Goal: Task Accomplishment & Management: Manage account settings

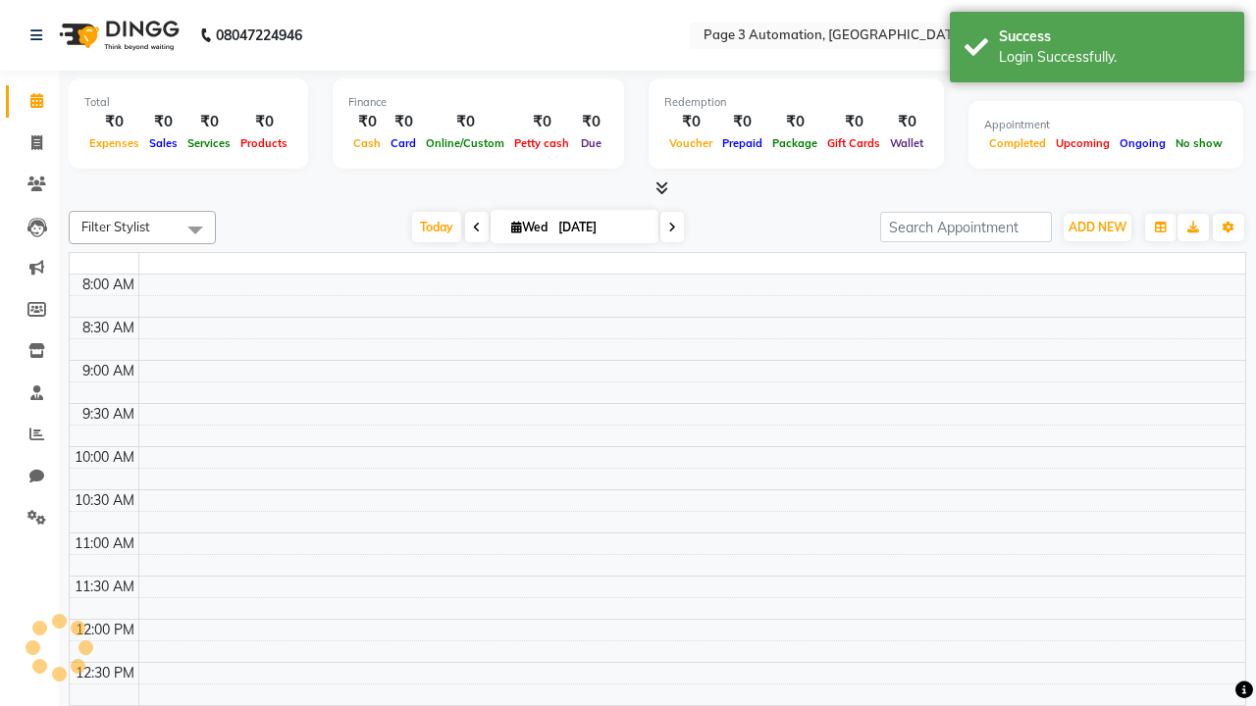
select select "en"
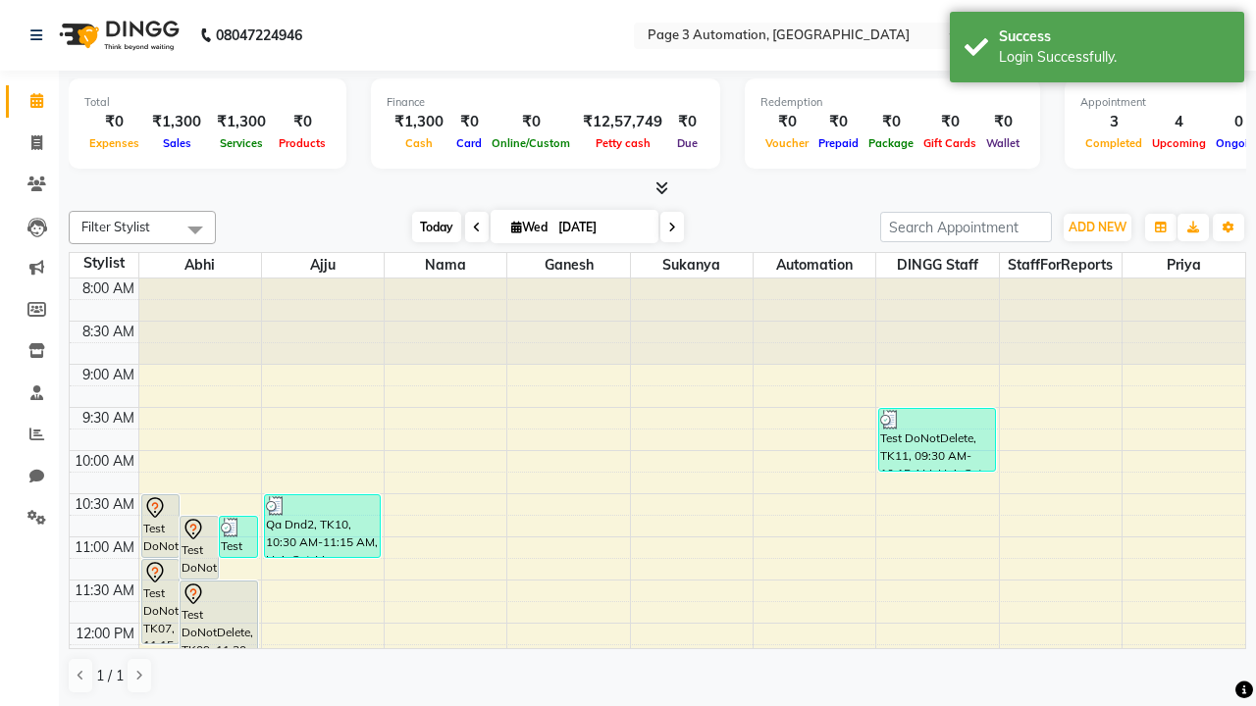
click at [427, 227] on span "Today" at bounding box center [436, 227] width 49 height 30
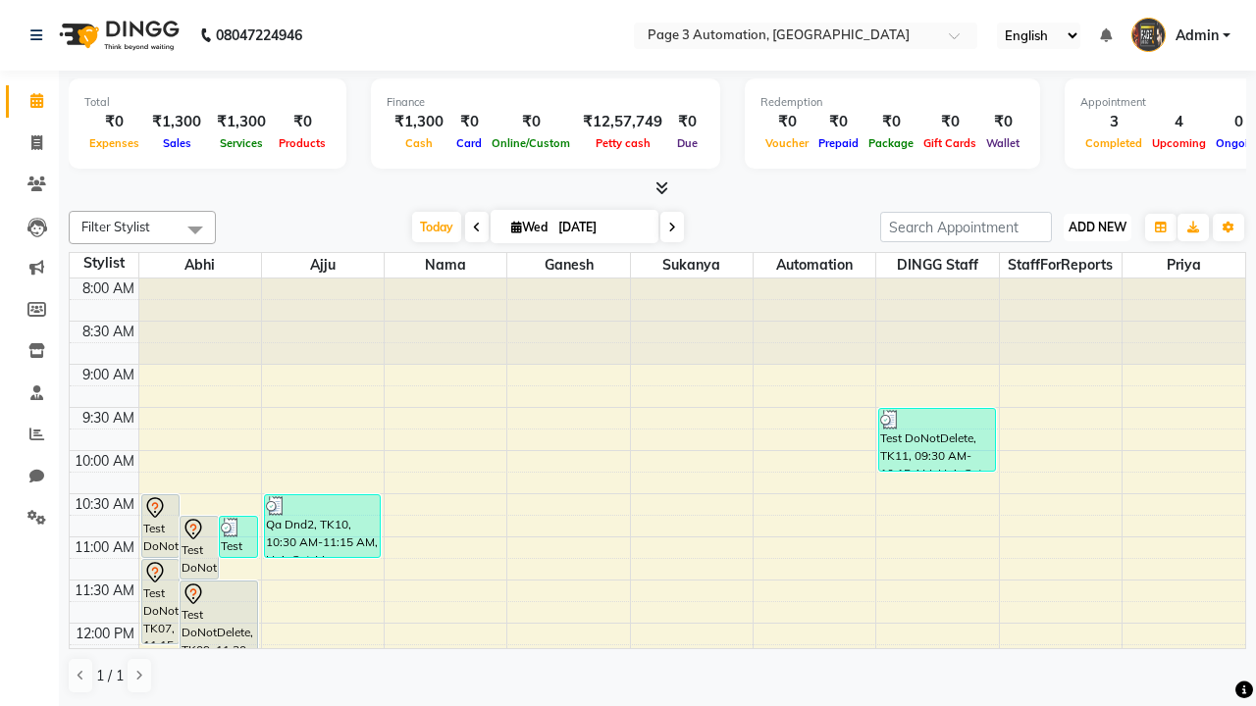
click at [1097, 227] on span "ADD NEW" at bounding box center [1097, 227] width 58 height 15
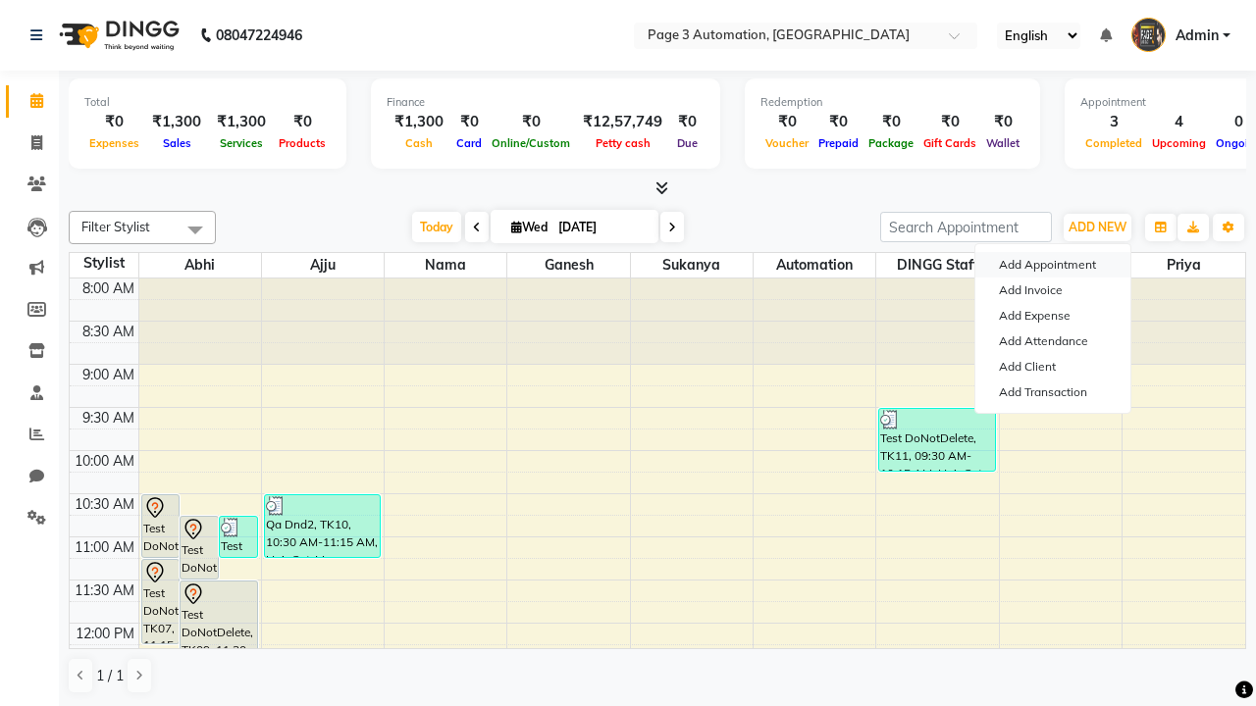
click at [1053, 265] on button "Add Appointment" at bounding box center [1052, 265] width 155 height 26
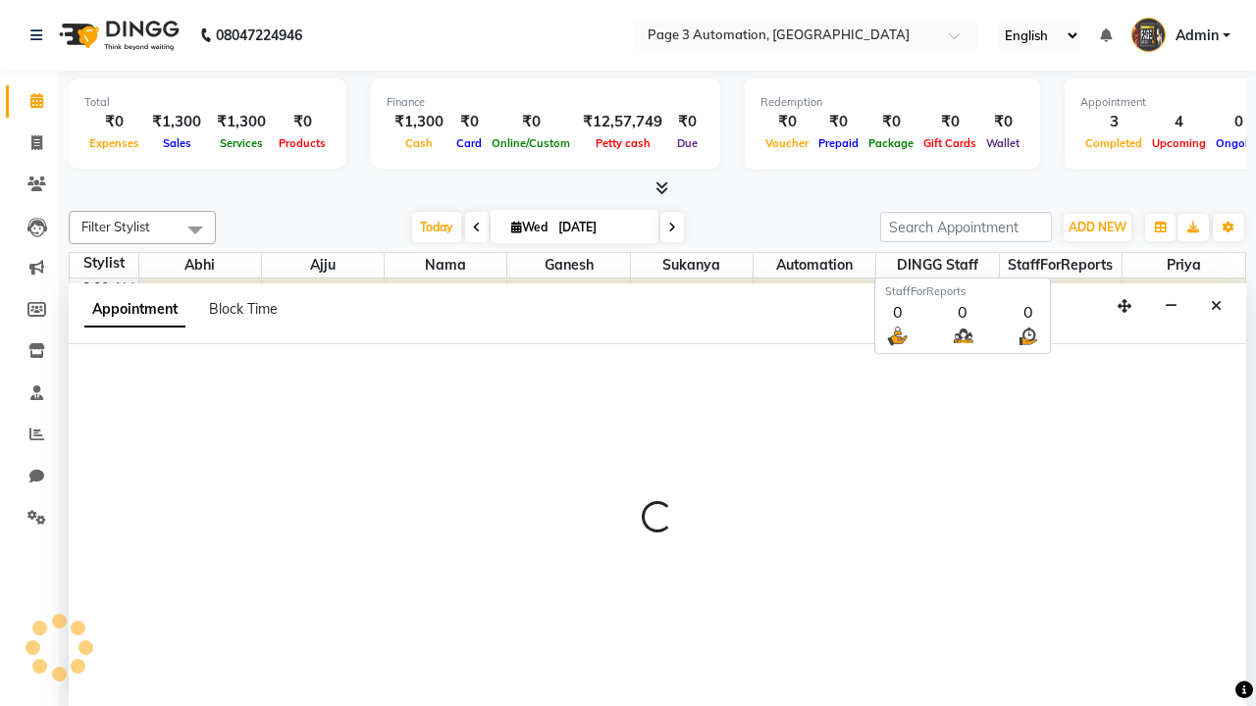
select select "tentative"
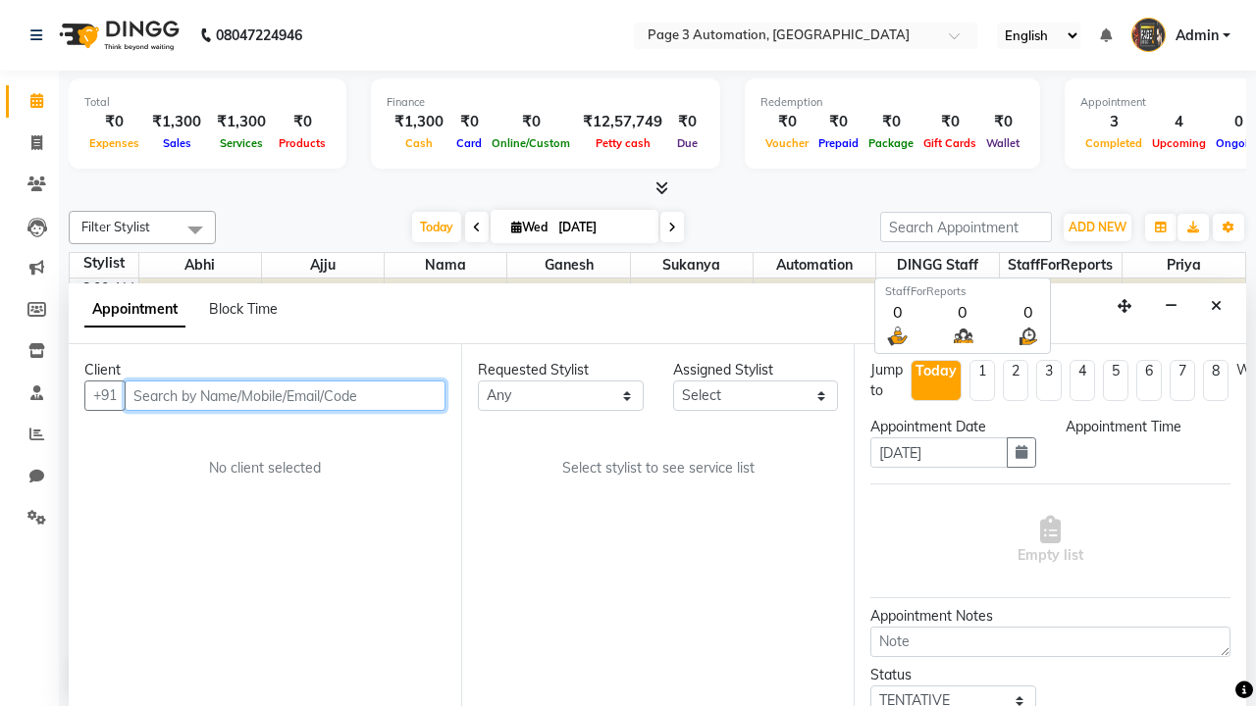
type input "8192346578"
select select "540"
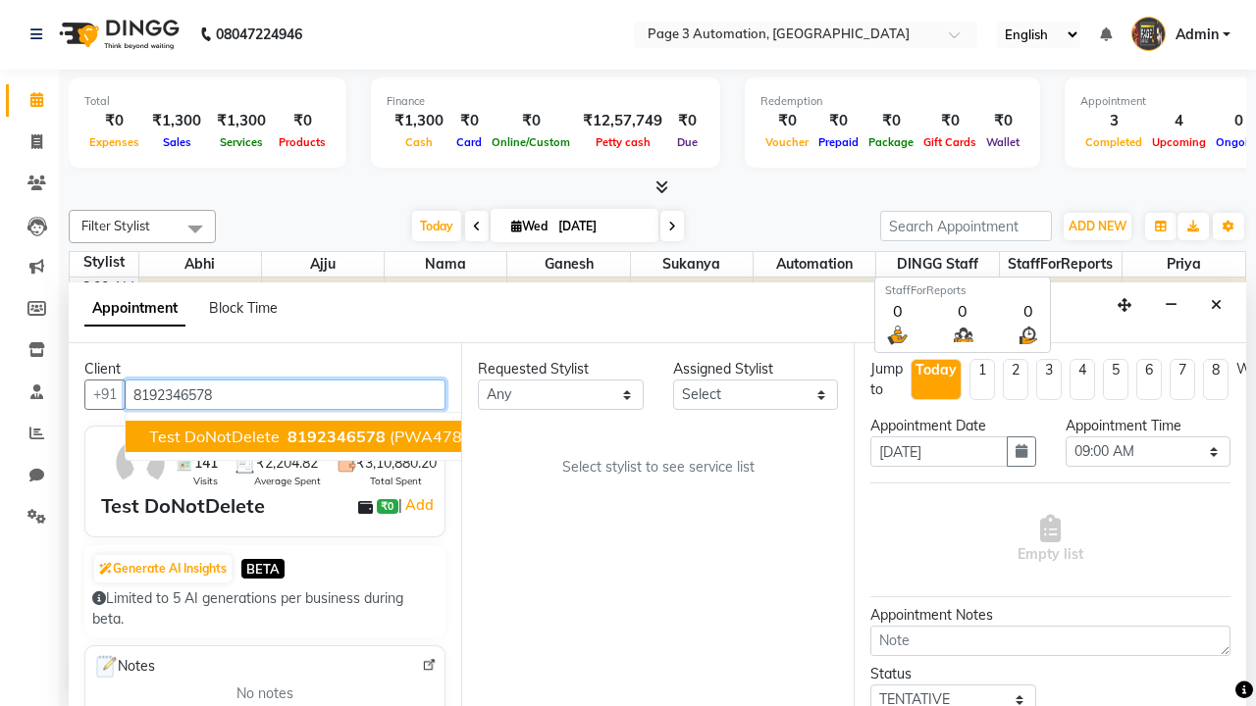
click at [287, 437] on span "8192346578" at bounding box center [336, 437] width 98 height 20
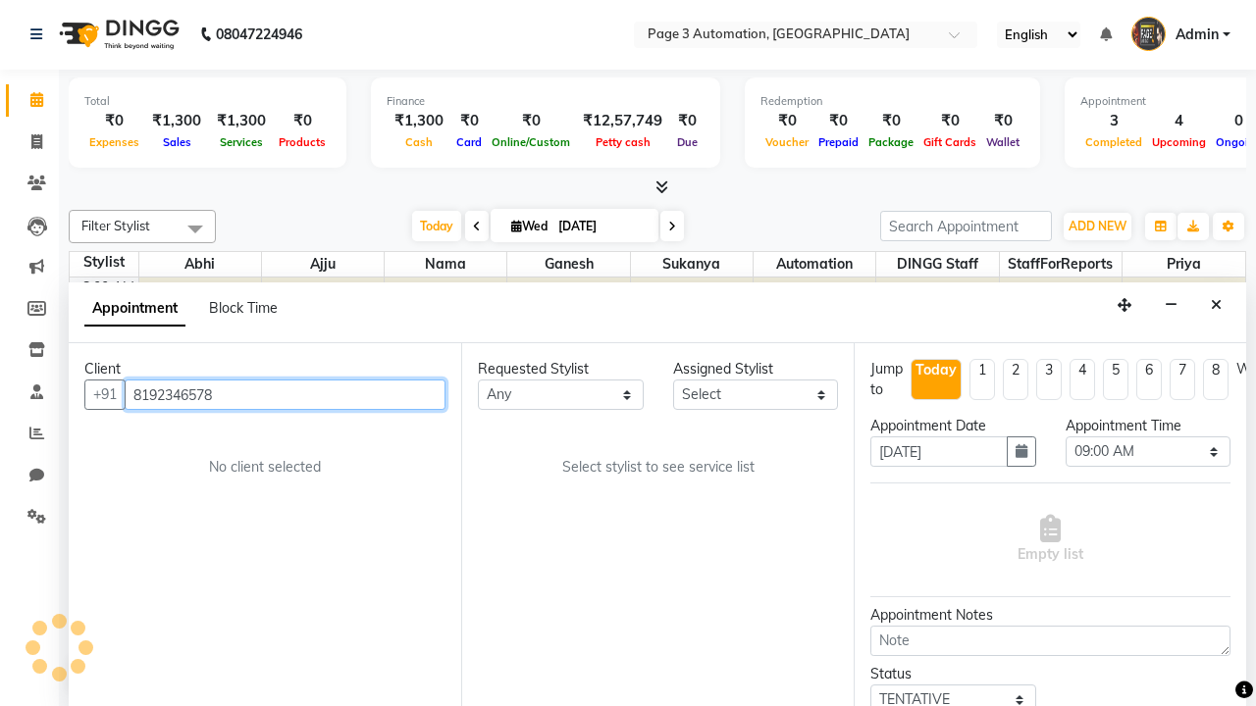
scroll to position [0, 0]
select select "711"
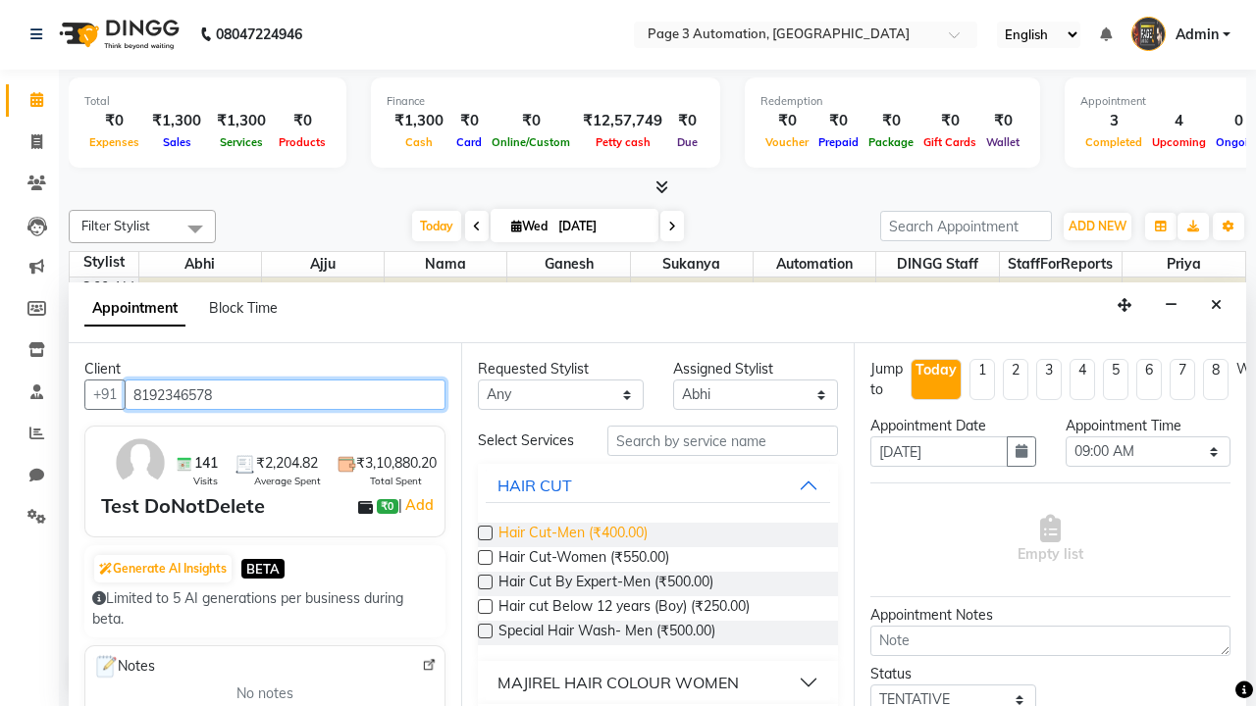
type input "8192346578"
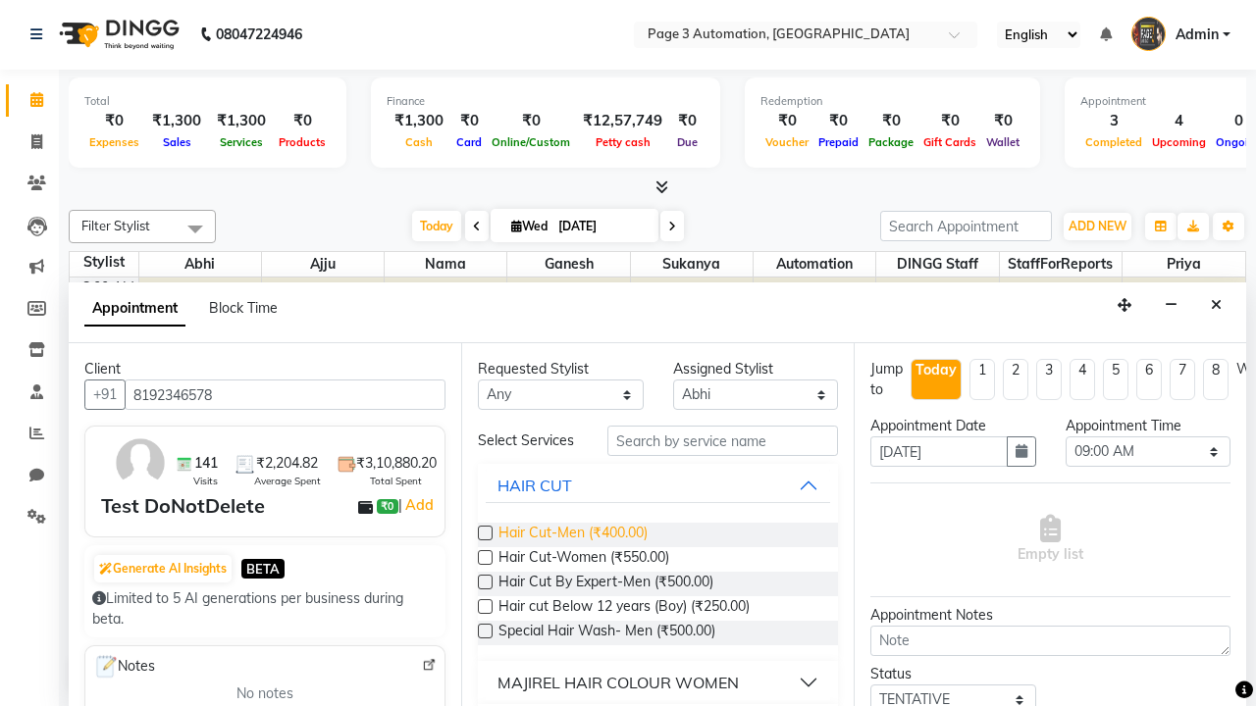
click at [572, 535] on span "Hair Cut-Men (₹400.00)" at bounding box center [572, 535] width 149 height 25
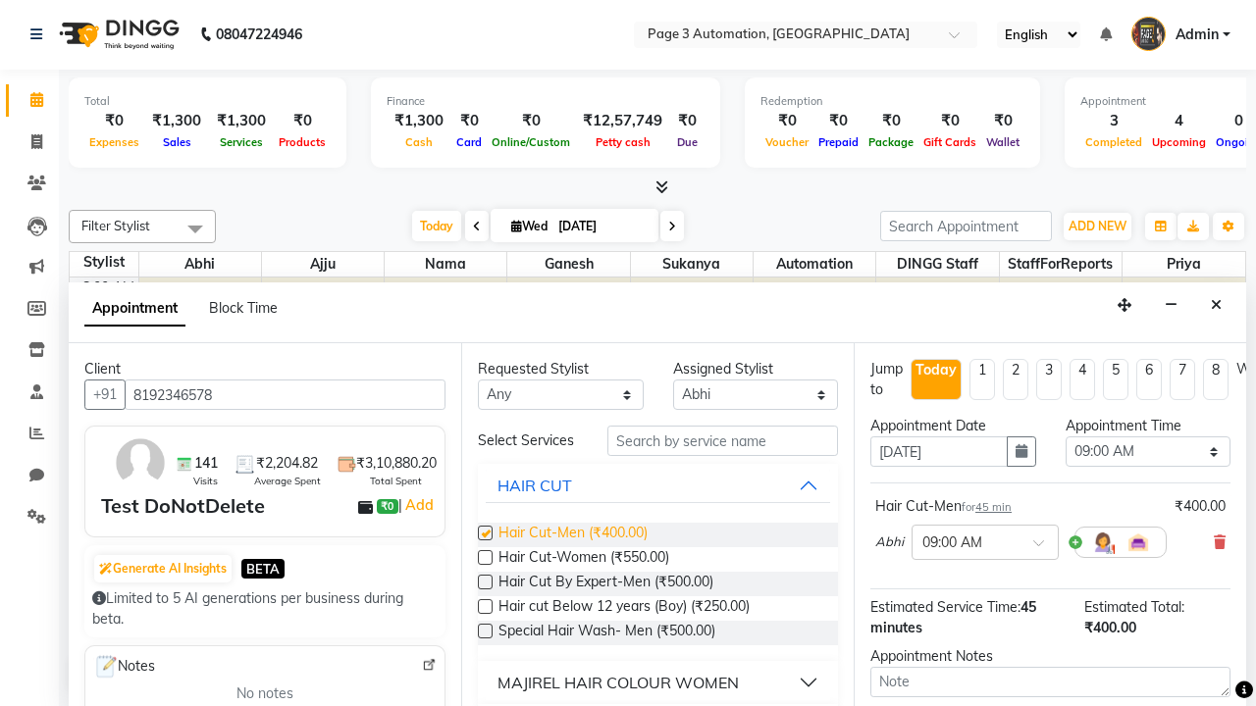
checkbox input "false"
select select "720"
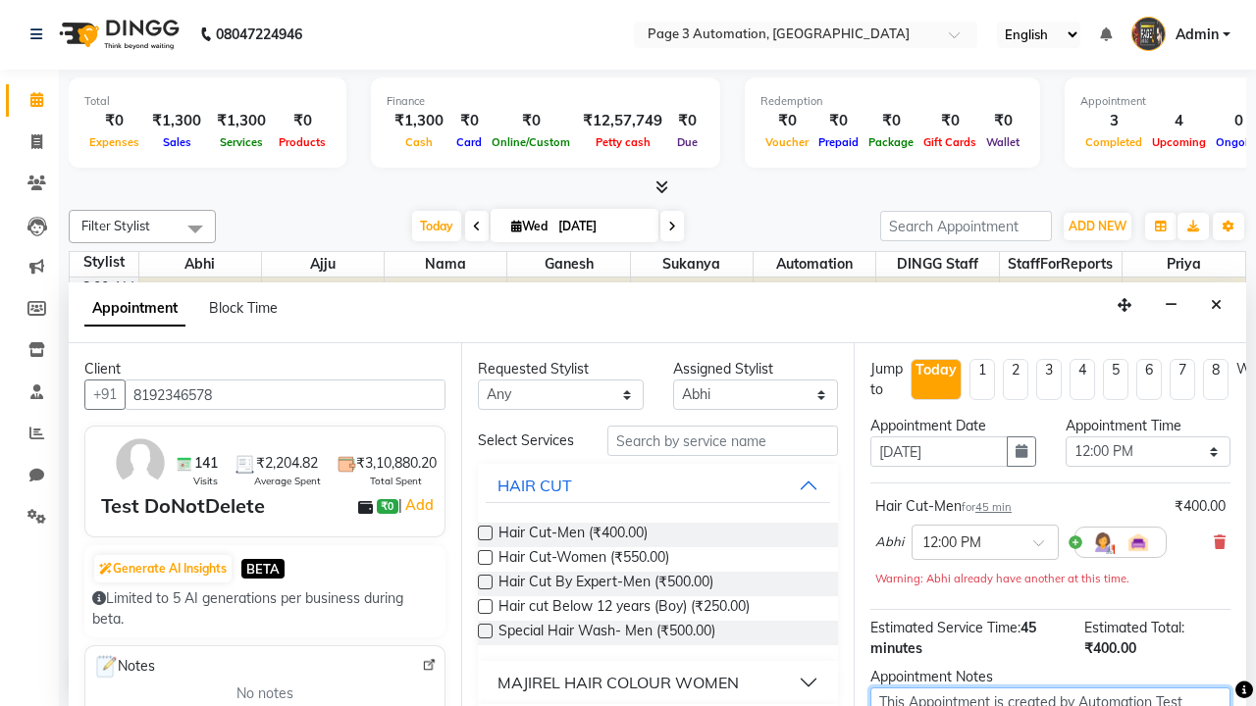
type textarea "This Appointment is created by Automation Test"
checkbox input "false"
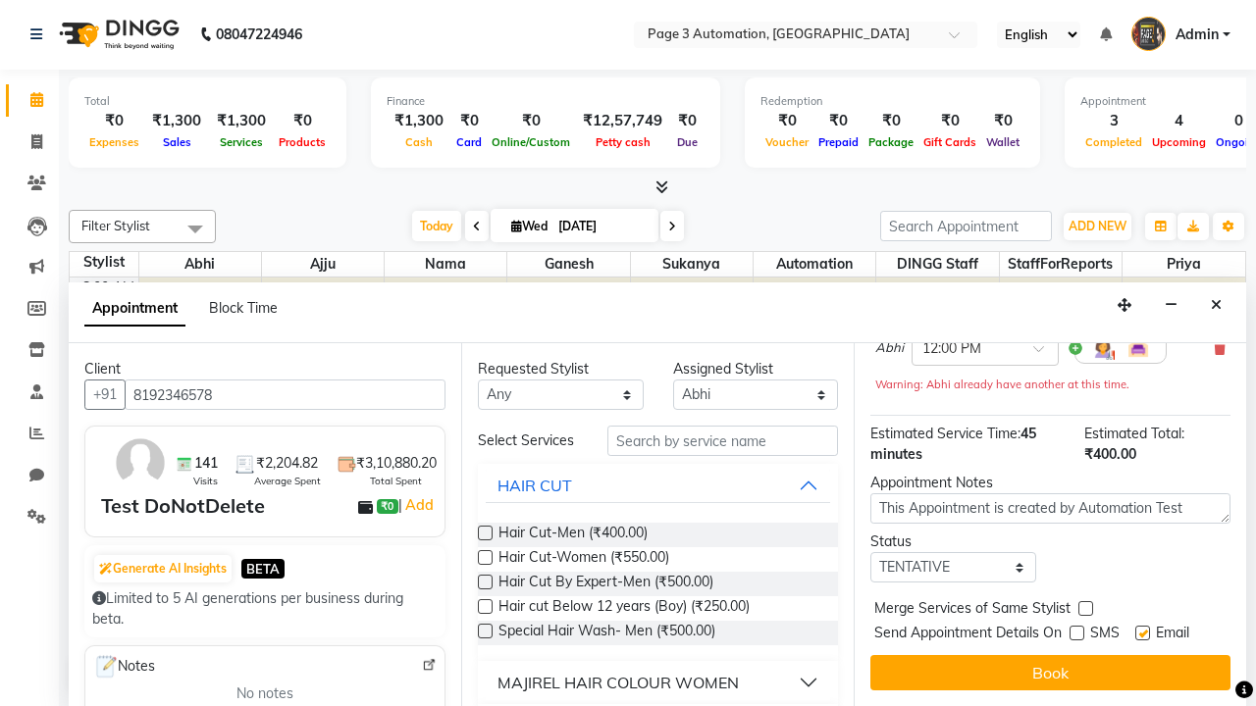
click at [1142, 633] on label at bounding box center [1142, 633] width 15 height 15
click at [1142, 633] on input "checkbox" at bounding box center [1141, 635] width 13 height 13
checkbox input "false"
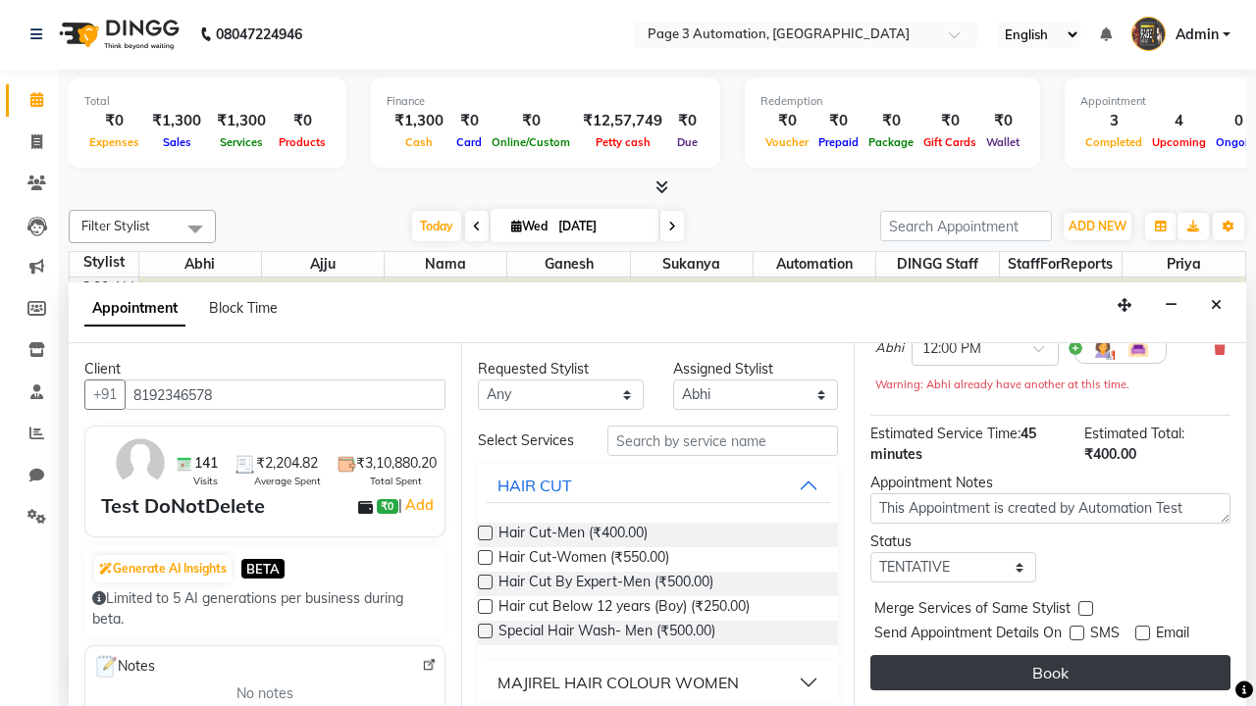
click at [1050, 673] on button "Book" at bounding box center [1050, 672] width 360 height 35
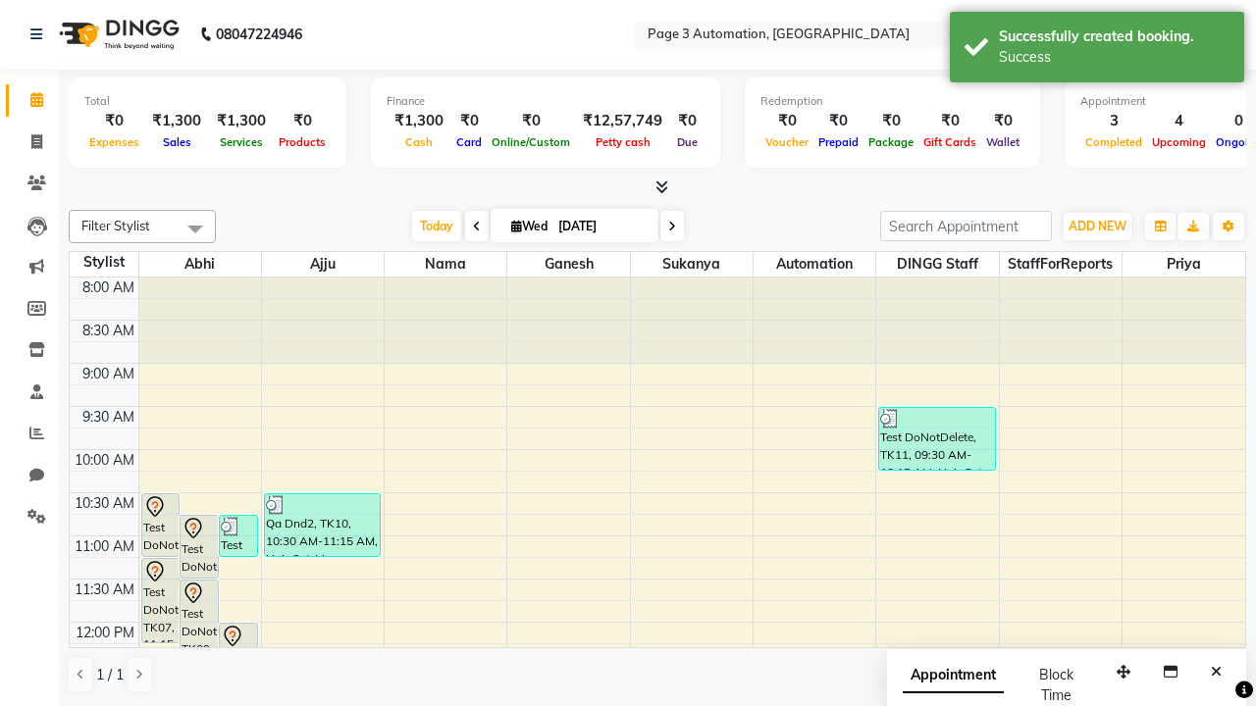
scroll to position [0, 0]
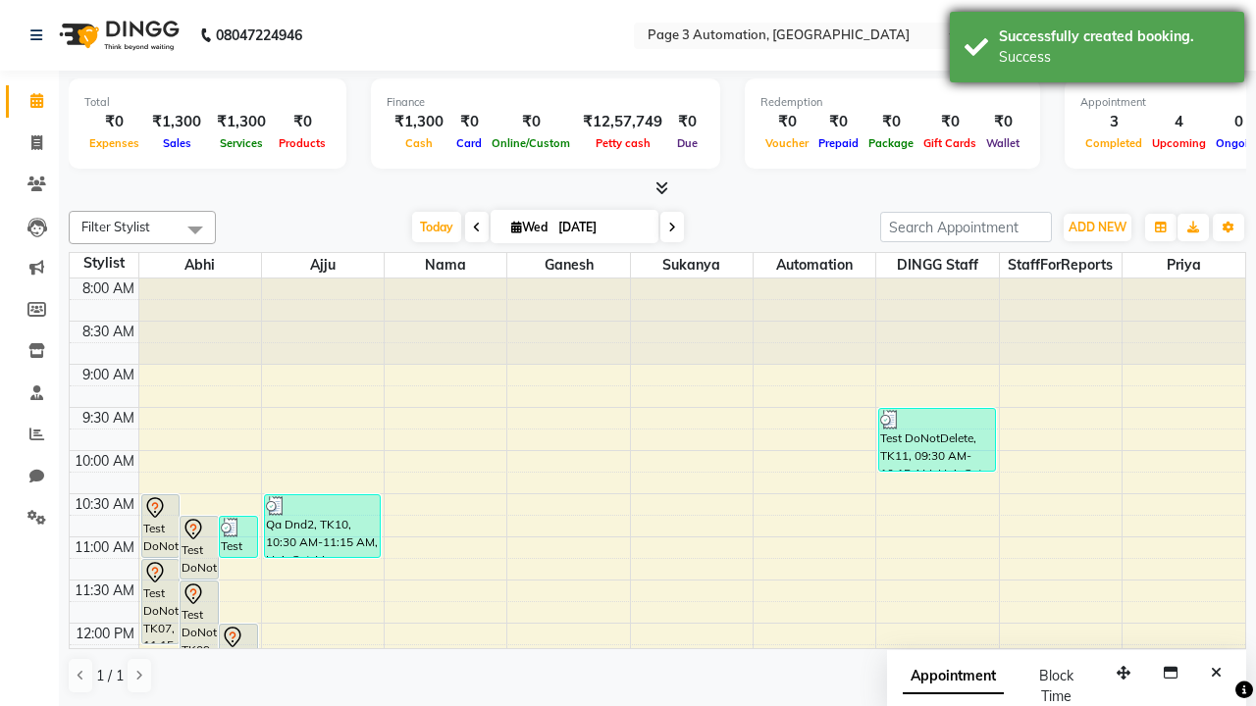
click at [1097, 50] on div "Success" at bounding box center [1114, 57] width 231 height 21
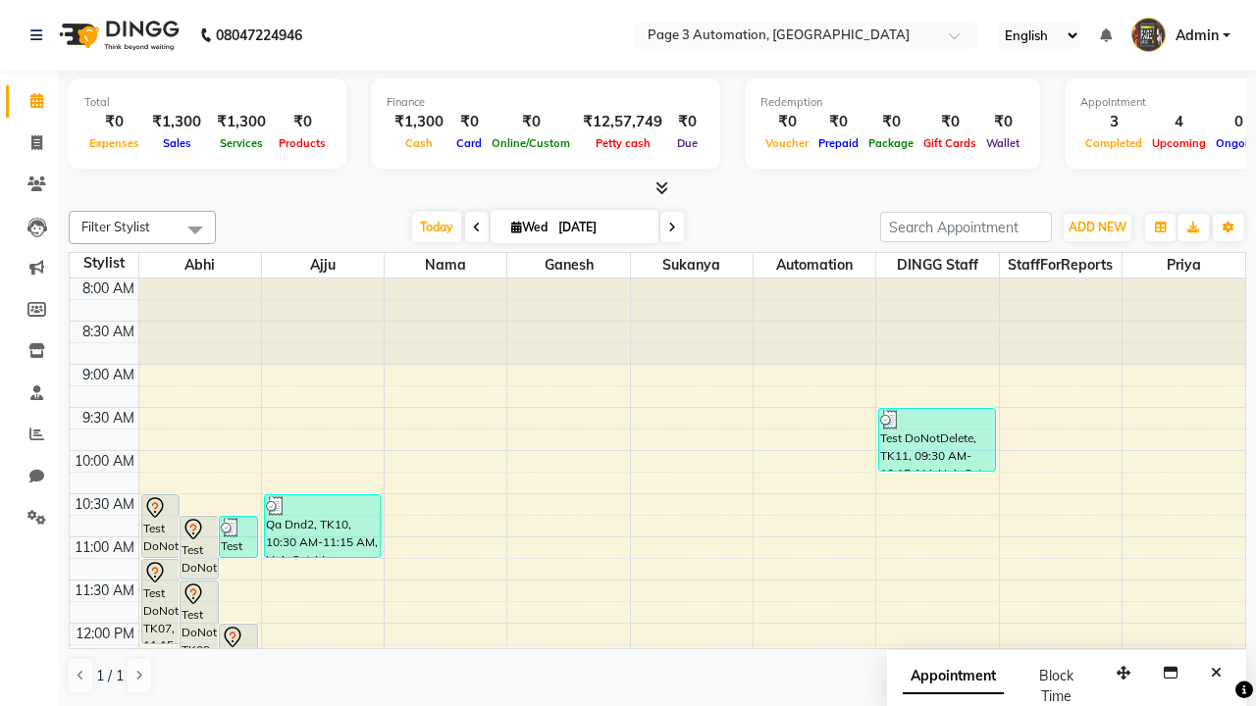
click at [195, 230] on span at bounding box center [195, 229] width 39 height 37
click at [0, 0] on div "Select All" at bounding box center [0, 0] width 0 height 0
checkbox input "true"
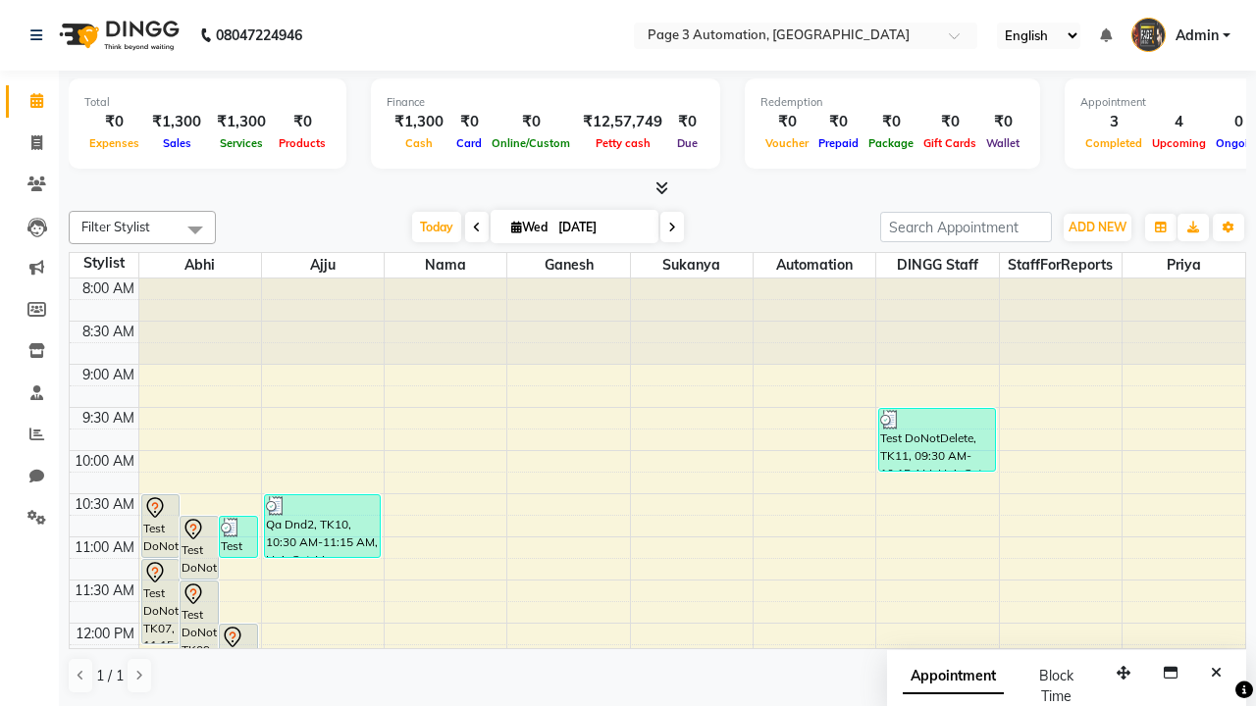
checkbox input "true"
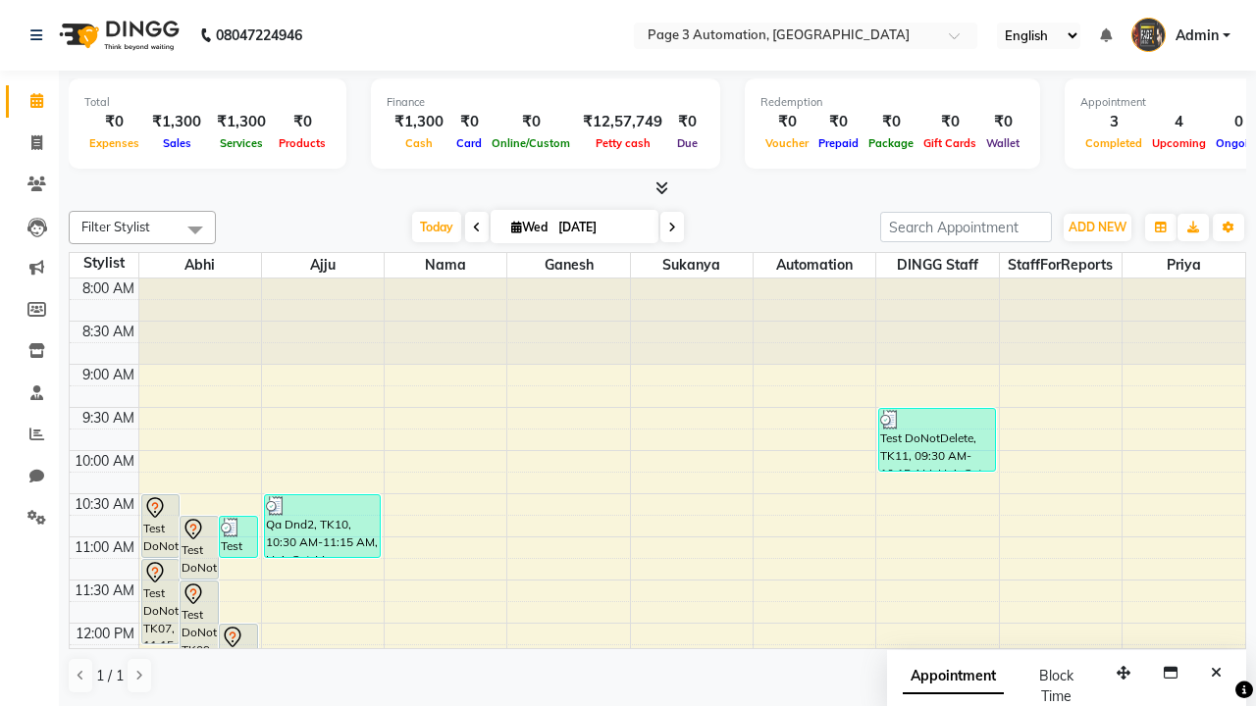
checkbox input "true"
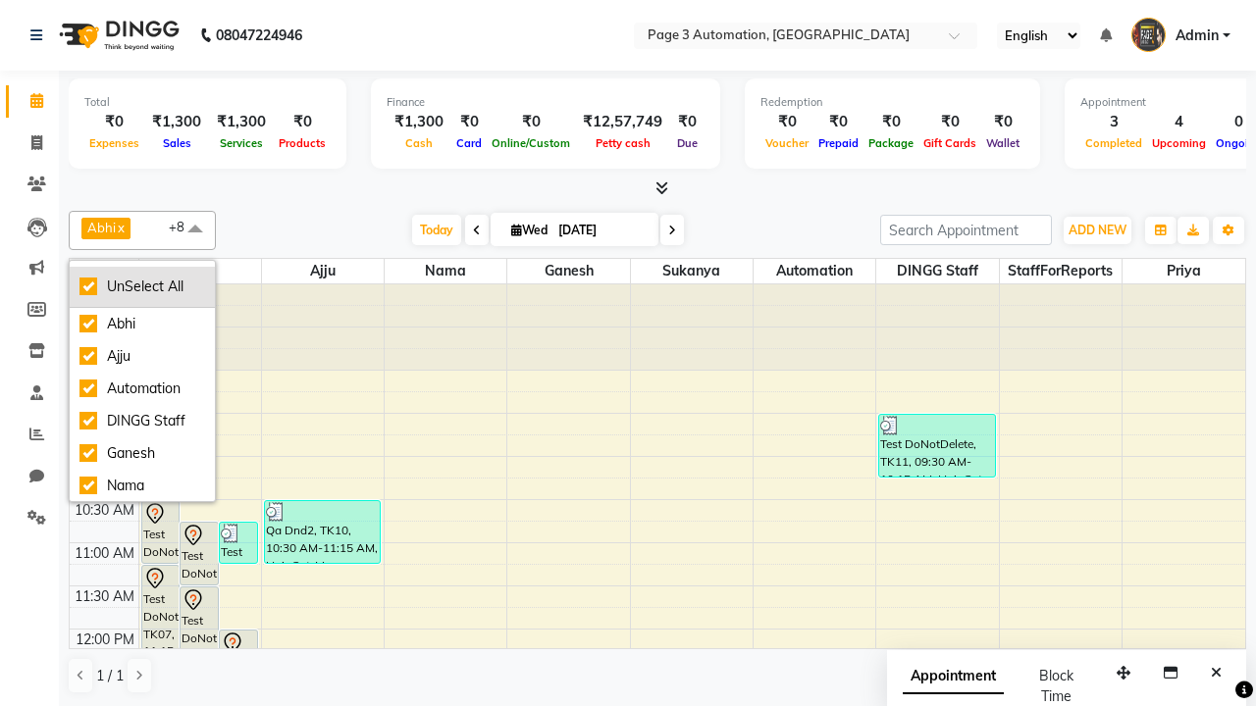
click at [142, 286] on div "UnSelect All" at bounding box center [142, 287] width 126 height 21
checkbox input "false"
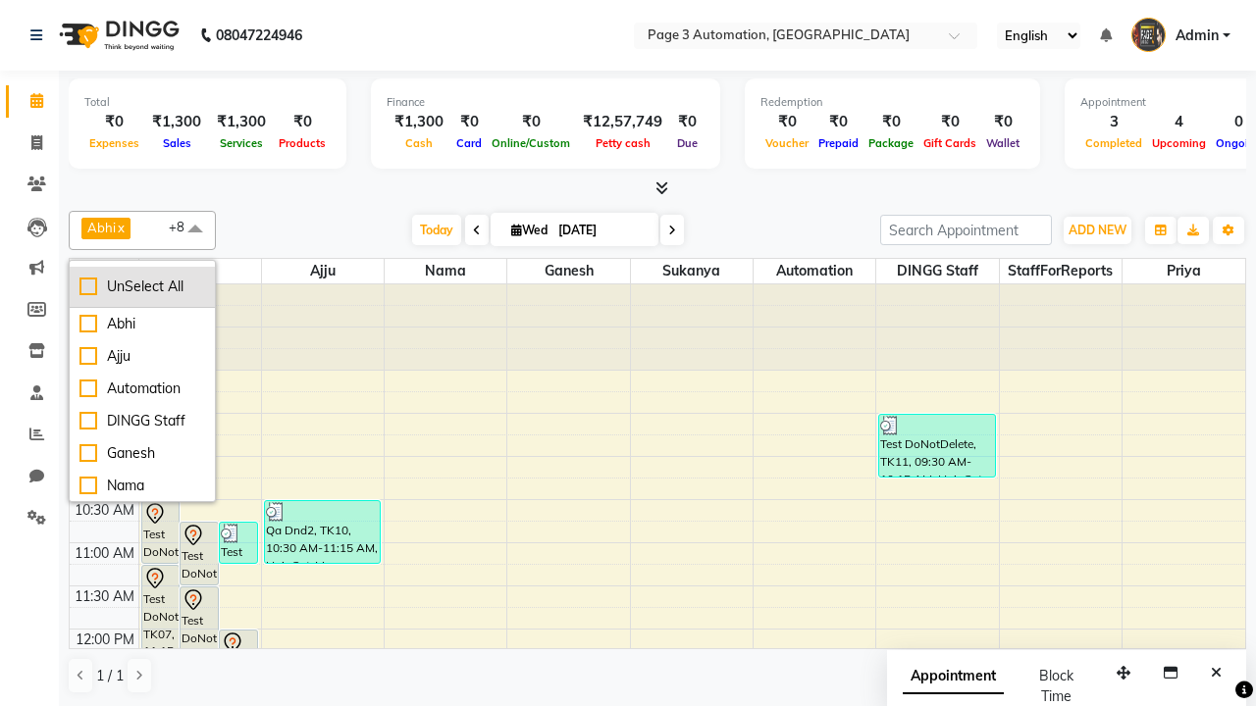
checkbox input "false"
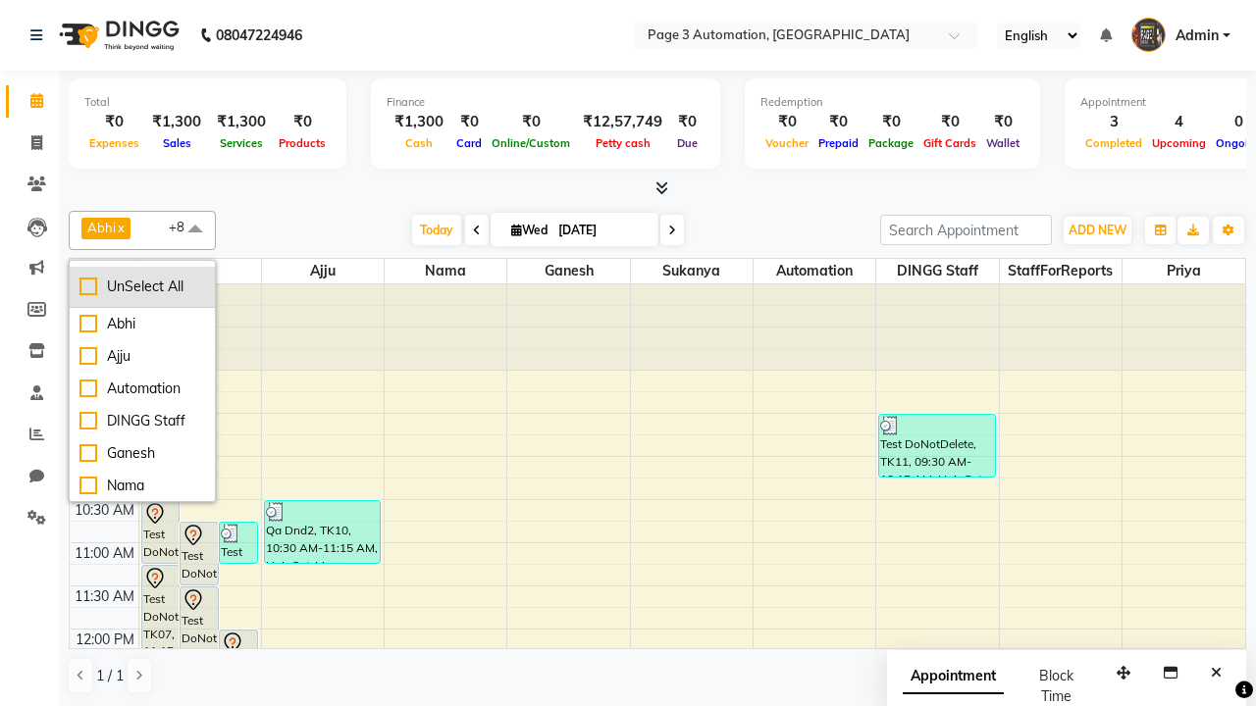
checkbox input "false"
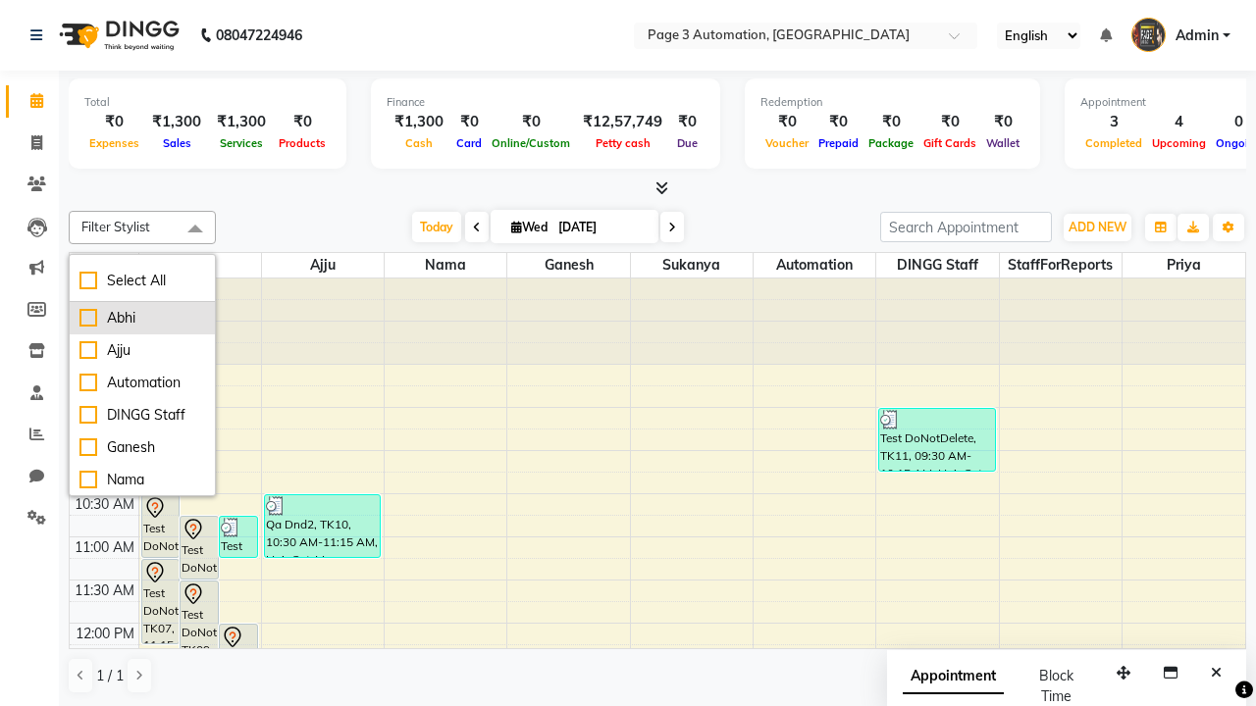
click at [142, 318] on div "Abhi" at bounding box center [142, 318] width 126 height 21
checkbox input "true"
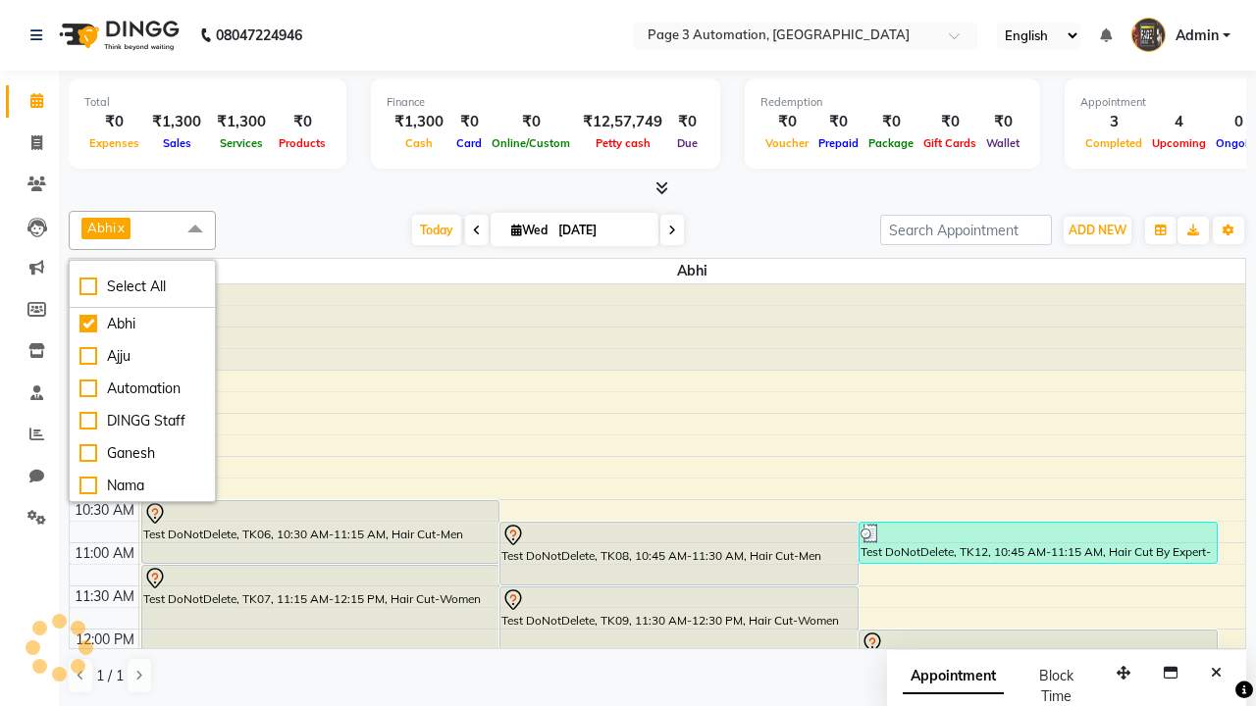
click at [195, 230] on span at bounding box center [195, 229] width 39 height 37
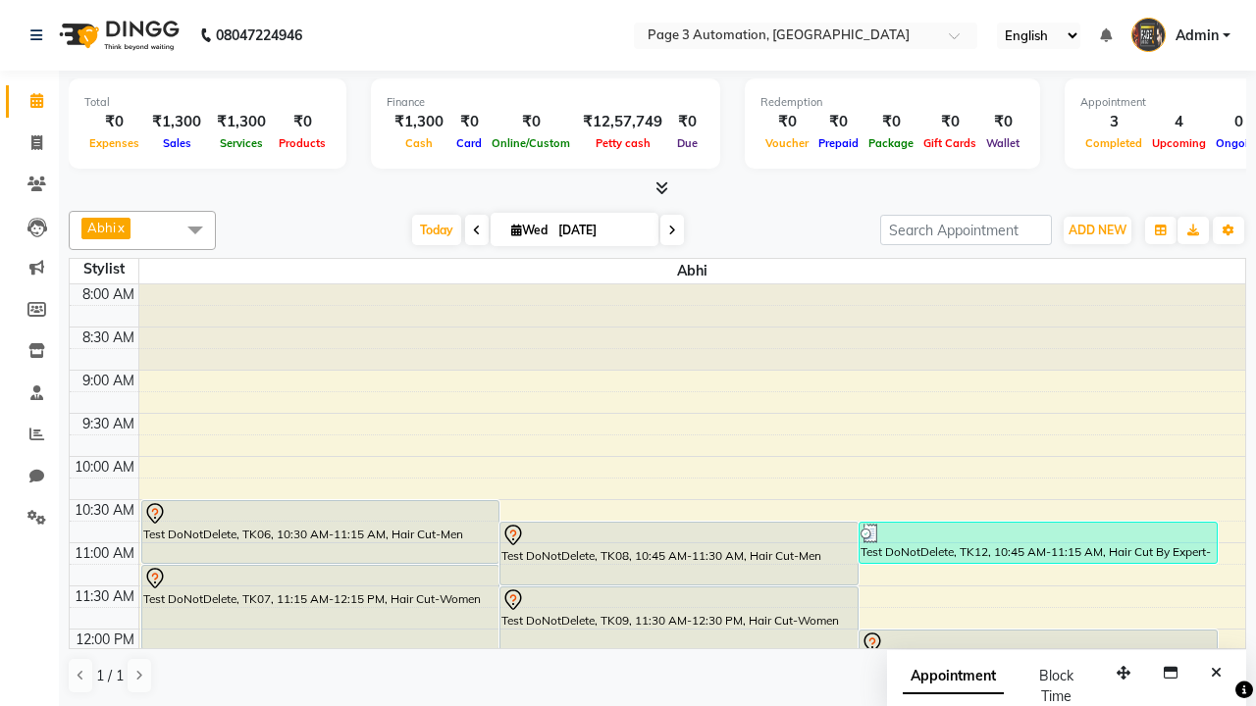
click at [1037, 631] on div "Test DoNotDelete, TK13, 12:00 PM-12:45 PM, Hair Cut-Men" at bounding box center [1037, 662] width 357 height 62
select select "7"
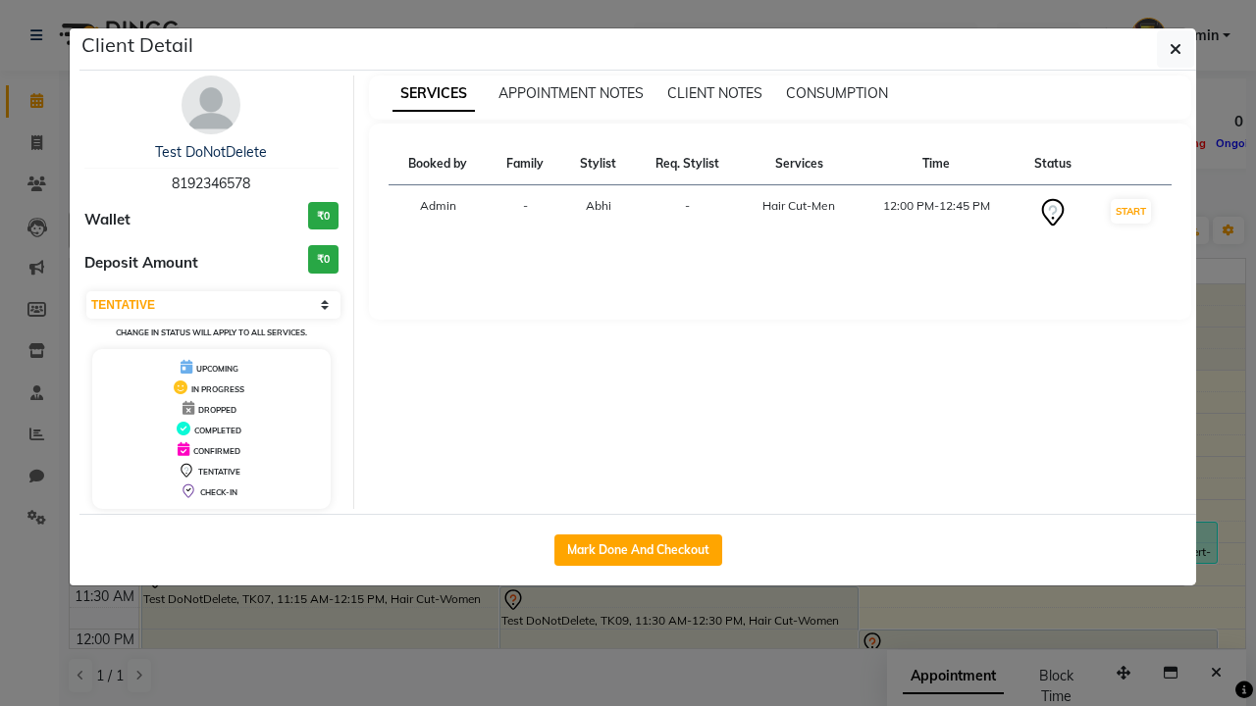
scroll to position [44, 0]
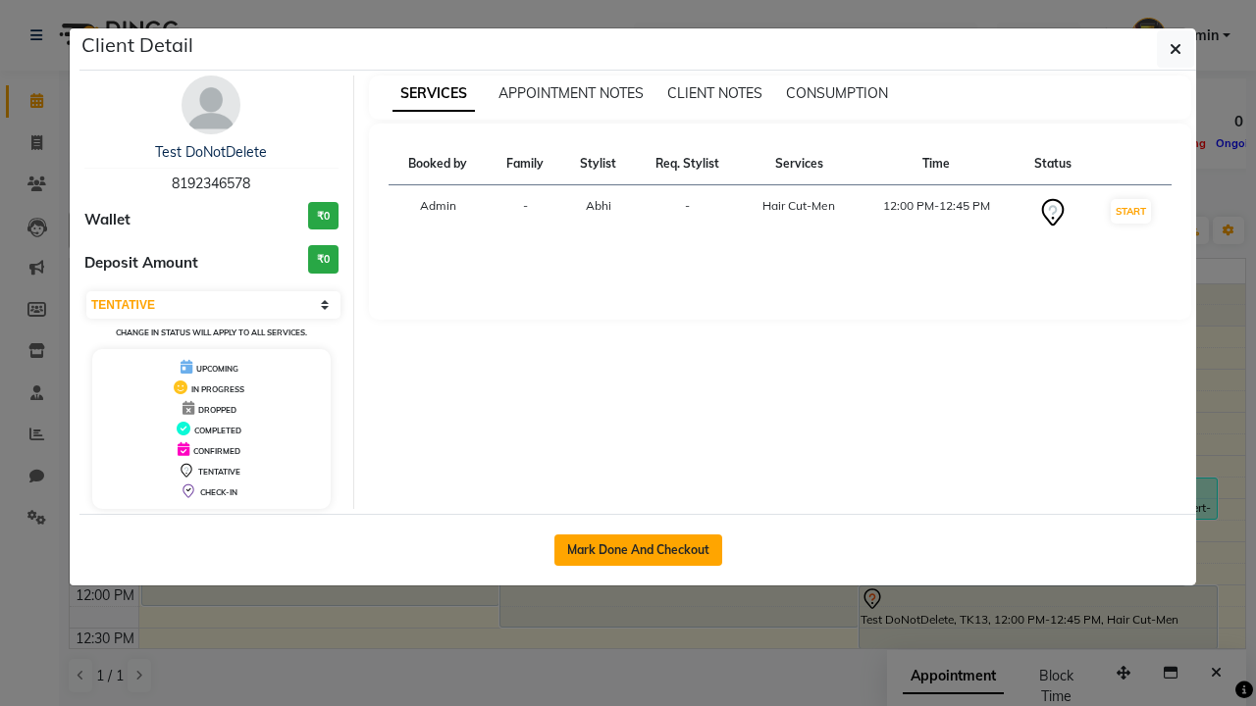
click at [638, 549] on button "Mark Done And Checkout" at bounding box center [638, 550] width 168 height 31
select select "2774"
select select "service"
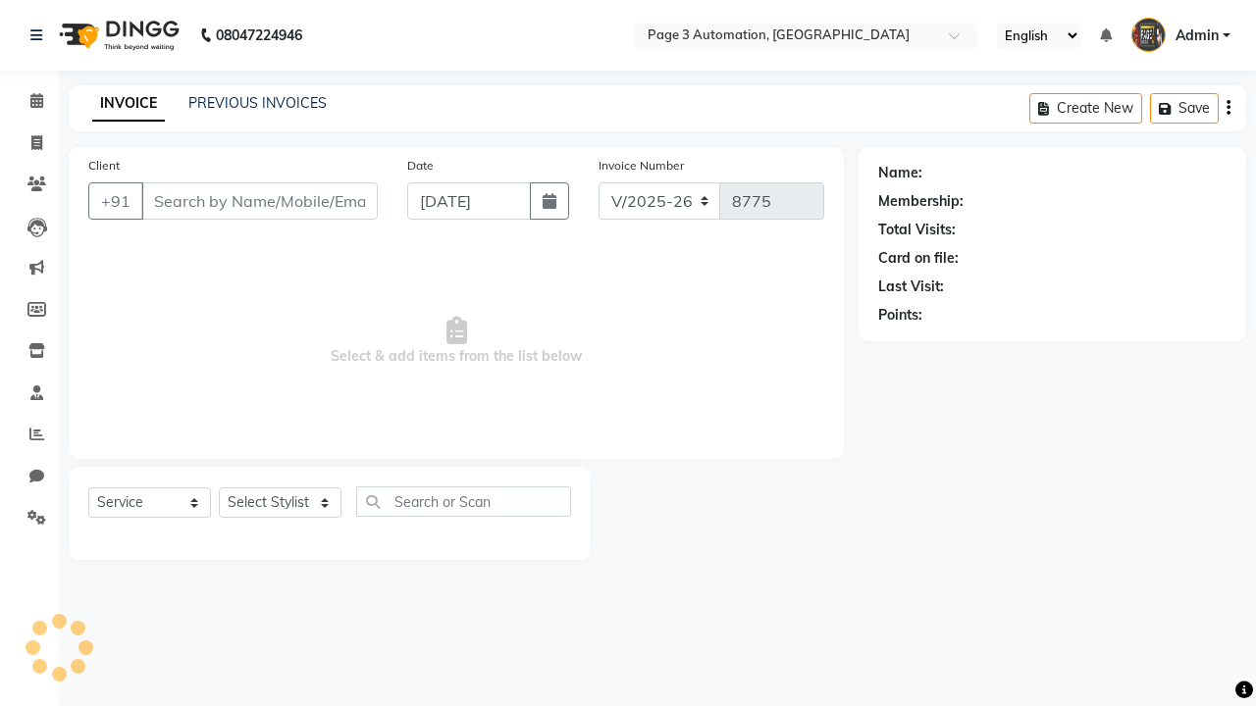
type input "8192346578"
select select "711"
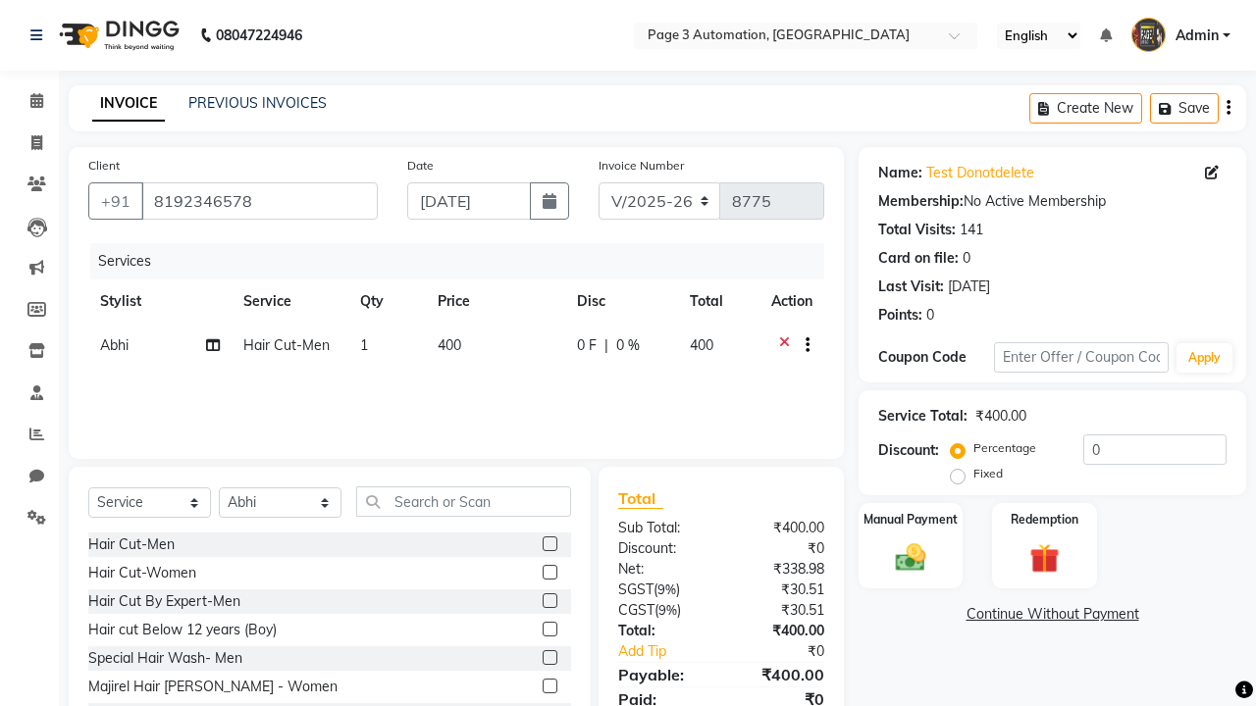
click at [549, 600] on label at bounding box center [549, 600] width 15 height 15
click at [549, 600] on input "checkbox" at bounding box center [548, 601] width 13 height 13
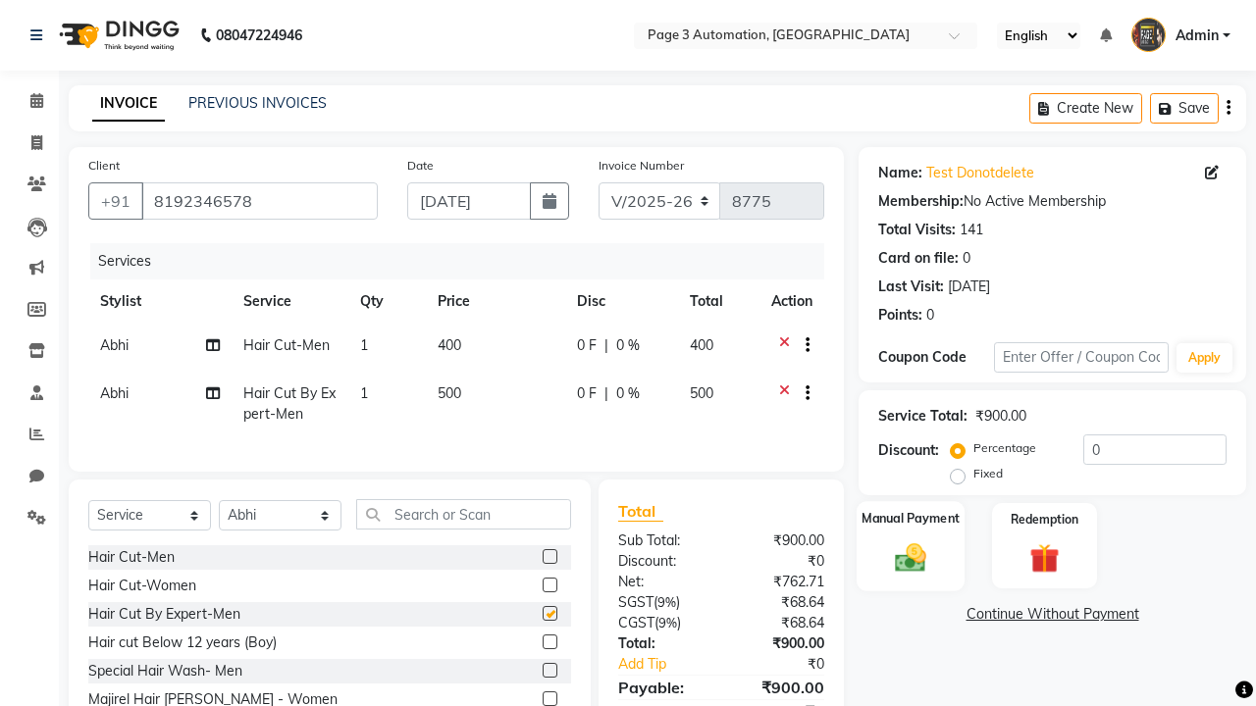
click at [910, 519] on label "Manual Payment" at bounding box center [910, 518] width 98 height 19
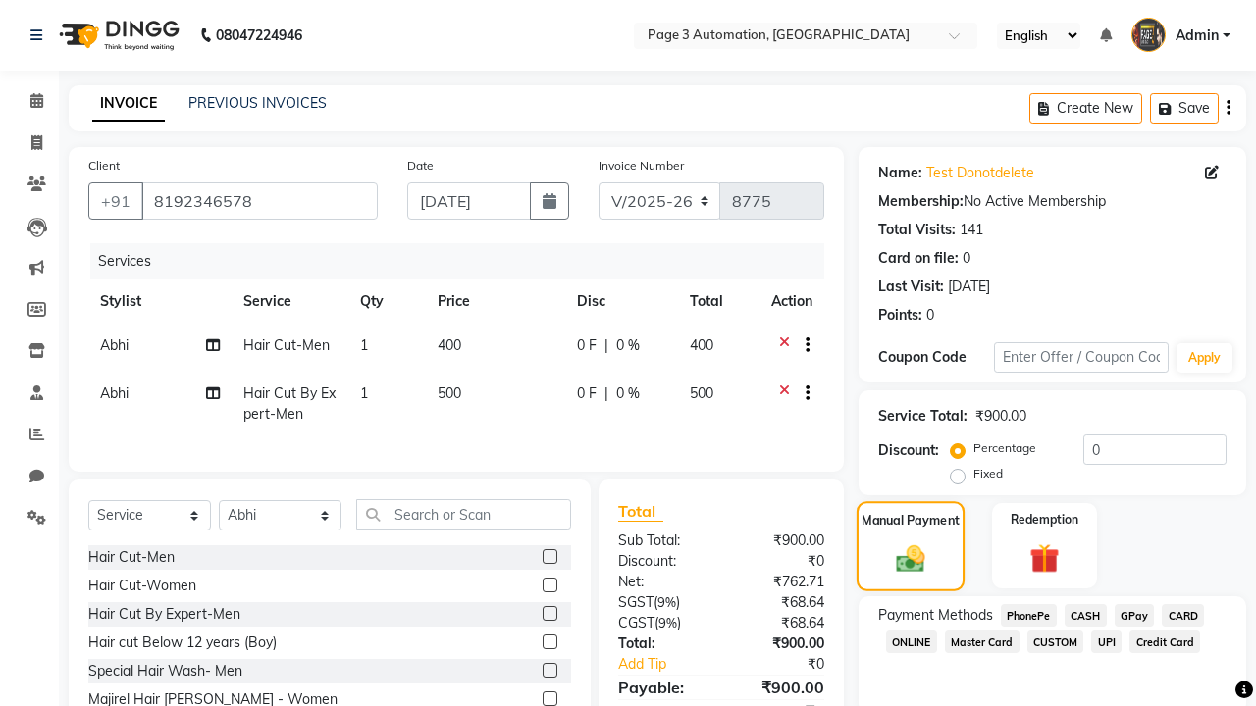
checkbox input "false"
click at [1085, 615] on span "CASH" at bounding box center [1085, 615] width 42 height 23
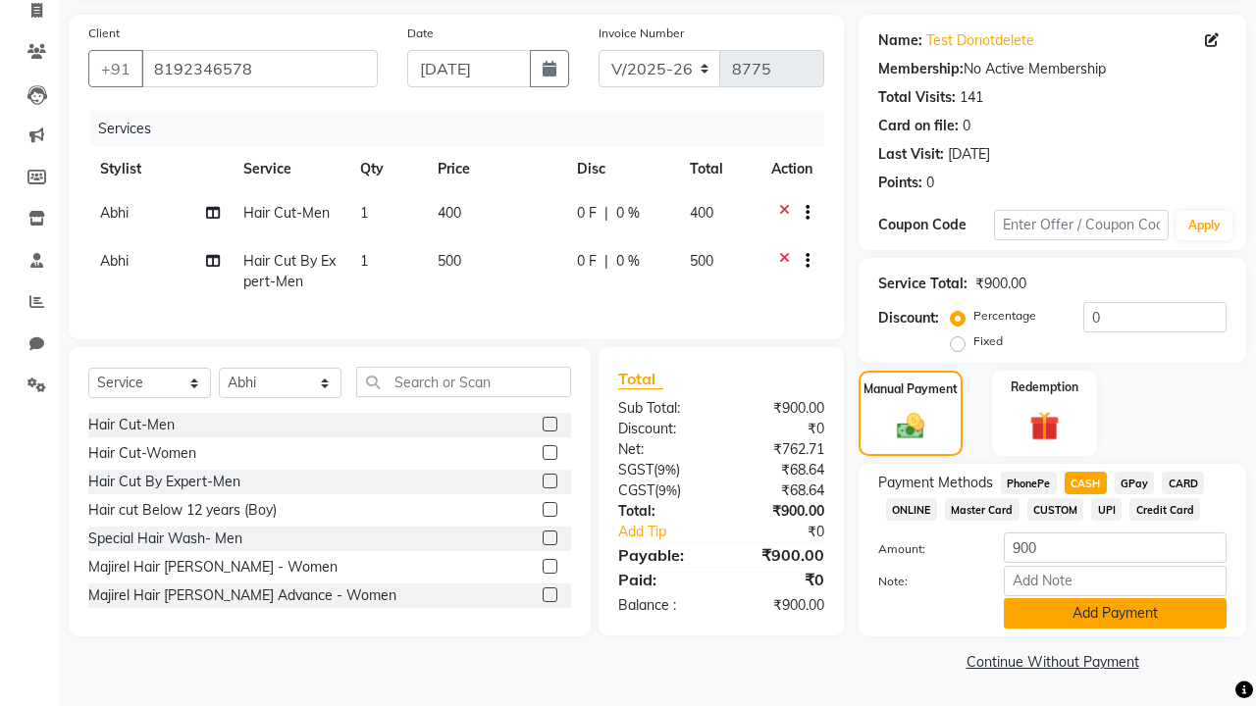
click at [1114, 613] on button "Add Payment" at bounding box center [1115, 613] width 223 height 30
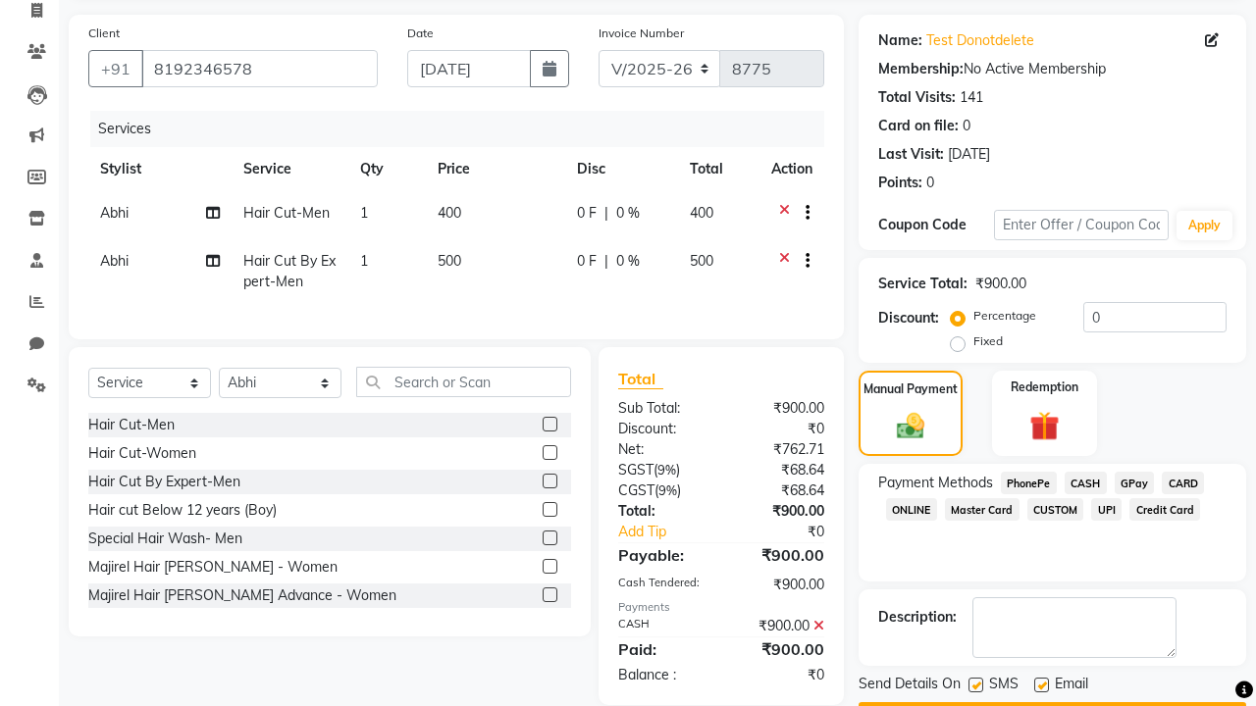
click at [975, 685] on label at bounding box center [975, 685] width 15 height 15
click at [975, 685] on input "checkbox" at bounding box center [974, 686] width 13 height 13
checkbox input "false"
click at [1041, 685] on label at bounding box center [1041, 685] width 15 height 15
click at [1041, 685] on input "checkbox" at bounding box center [1040, 686] width 13 height 13
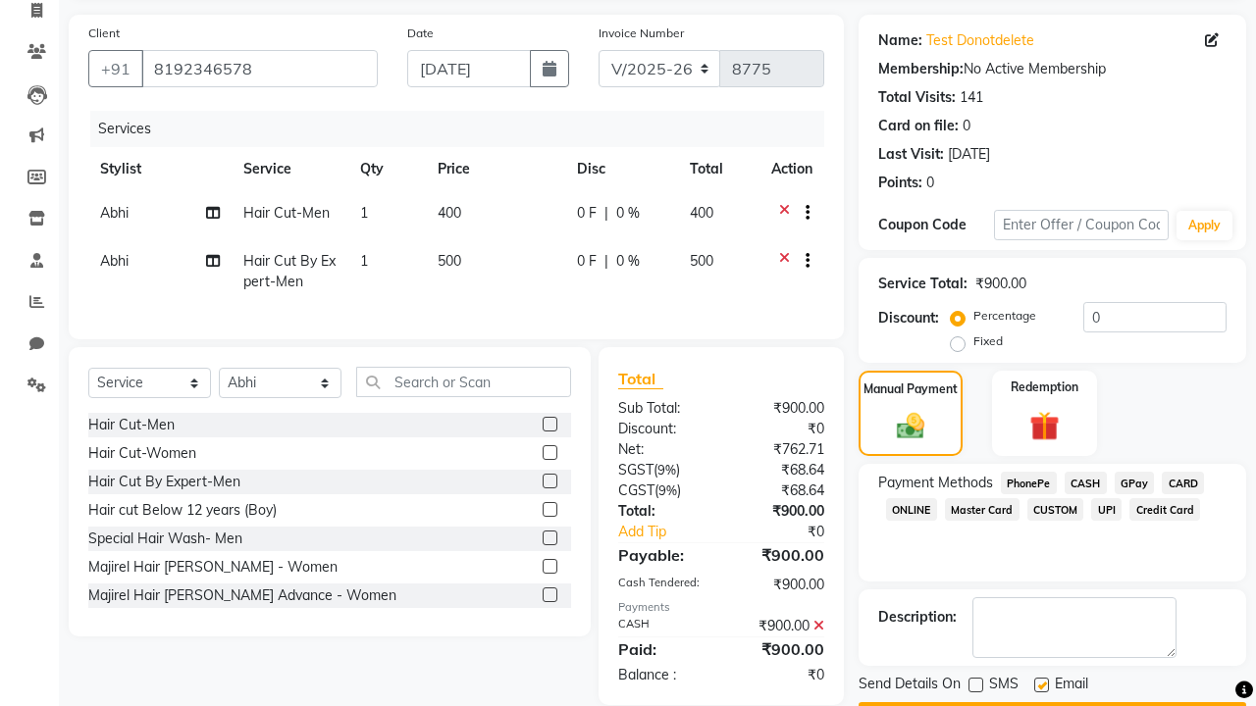
checkbox input "false"
click at [1052, 702] on button "Checkout" at bounding box center [1051, 717] width 387 height 30
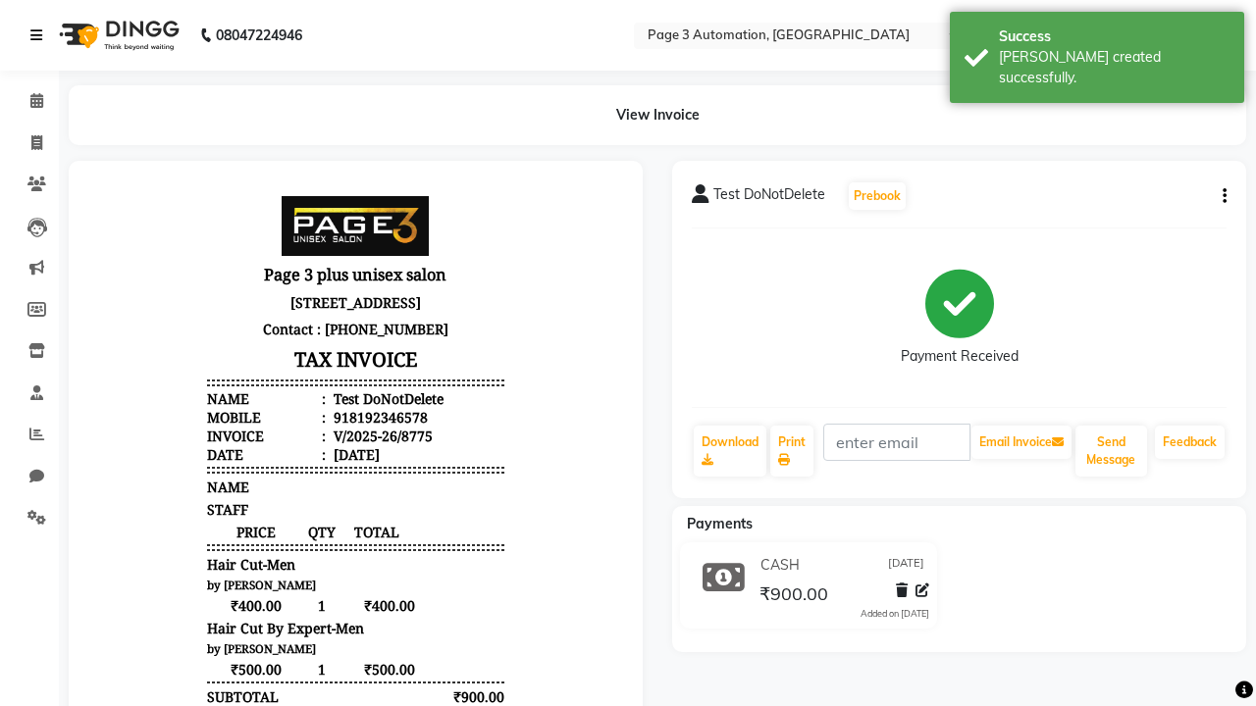
click at [1097, 50] on div "[PERSON_NAME] created successfully." at bounding box center [1114, 67] width 231 height 41
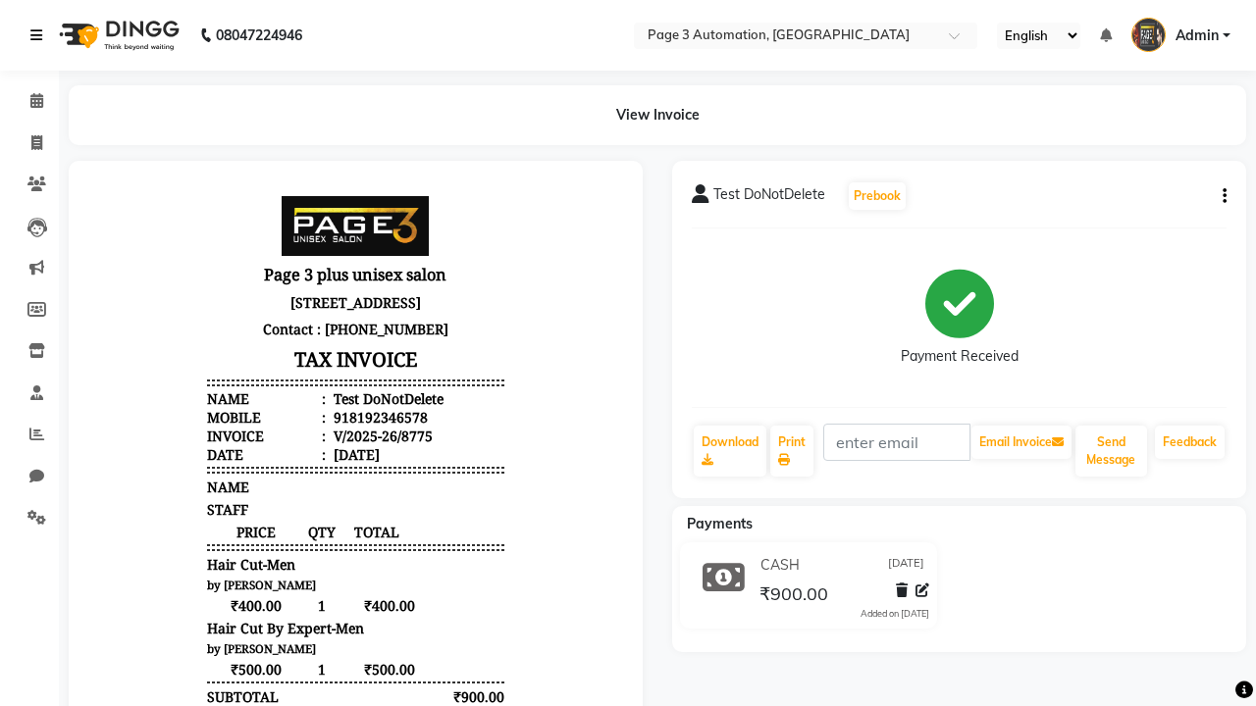
click at [40, 35] on icon at bounding box center [36, 35] width 12 height 14
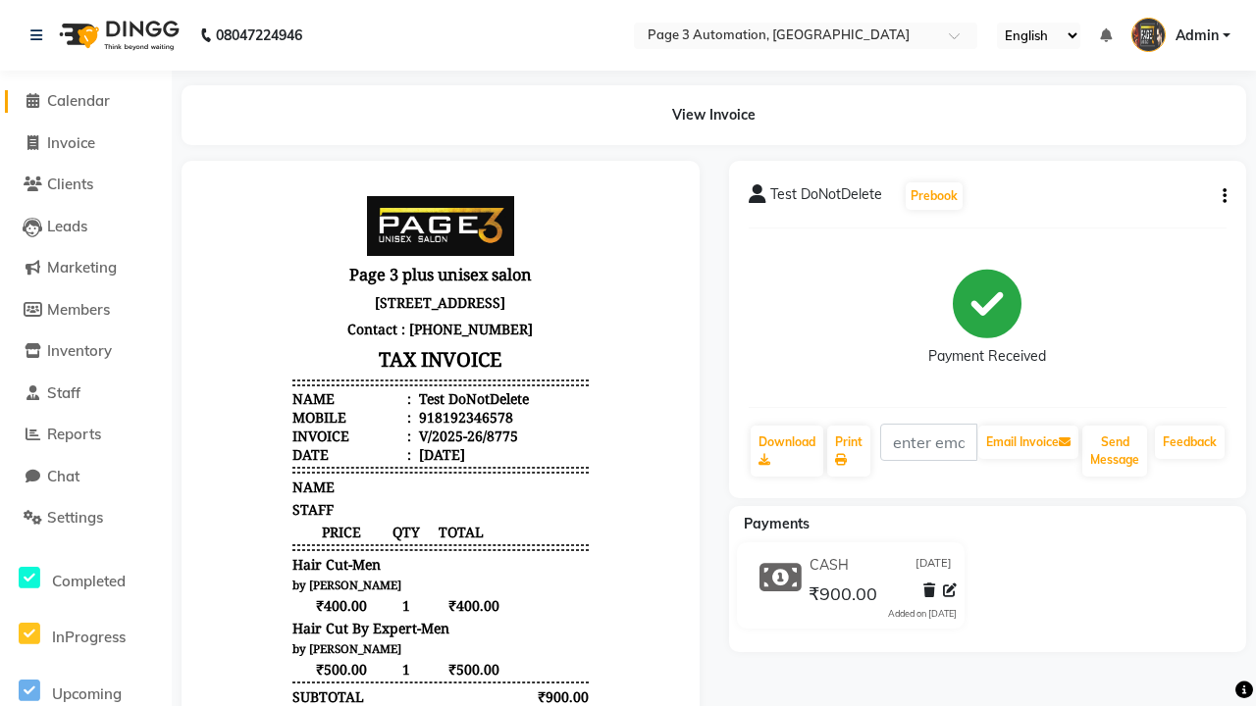
click at [85, 101] on span "Calendar" at bounding box center [78, 100] width 63 height 19
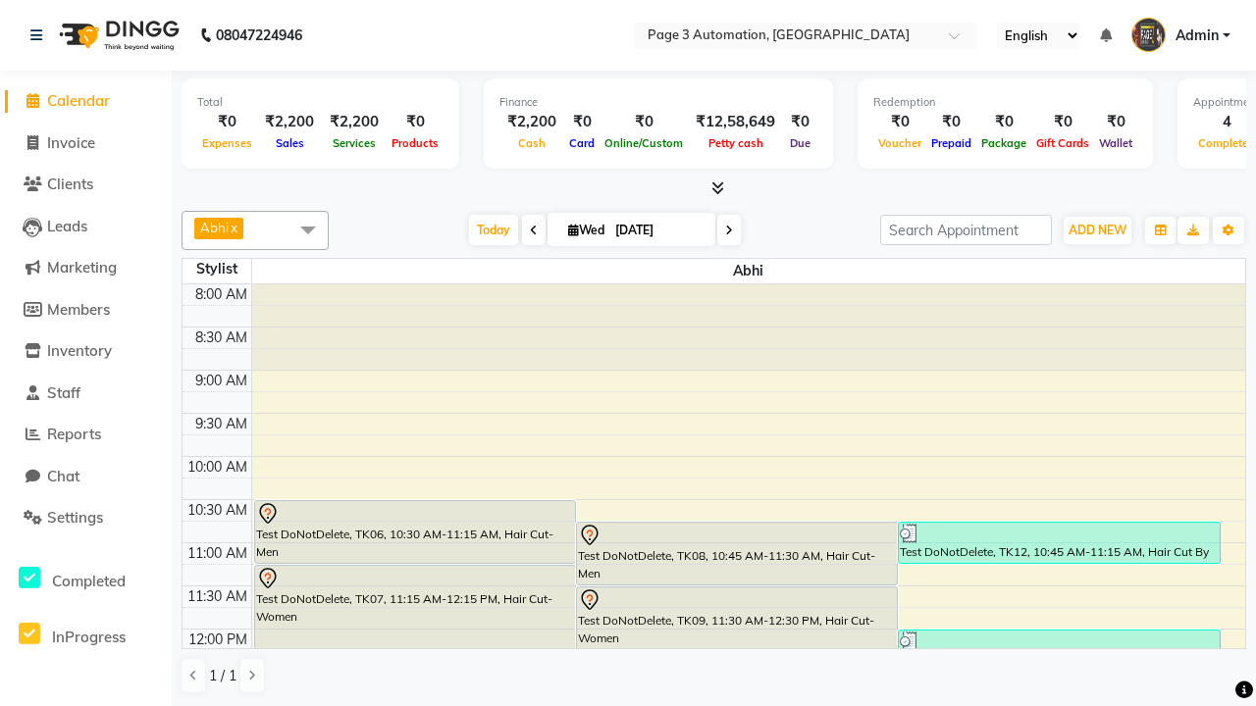
click at [1058, 631] on div "Test DoNotDelete, TK13, 12:00 PM-01:15 PM, Hair Cut-Men,Hair Cut By Expert-Men" at bounding box center [1059, 683] width 320 height 105
select select "3"
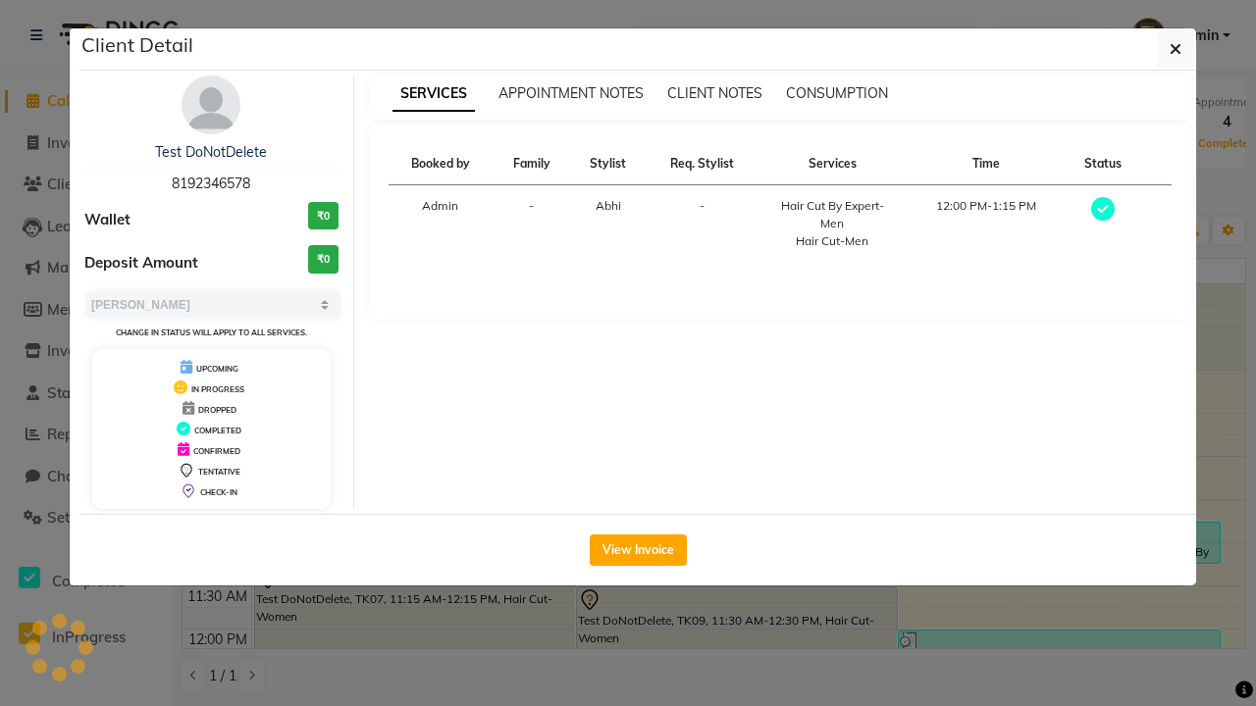
scroll to position [87, 0]
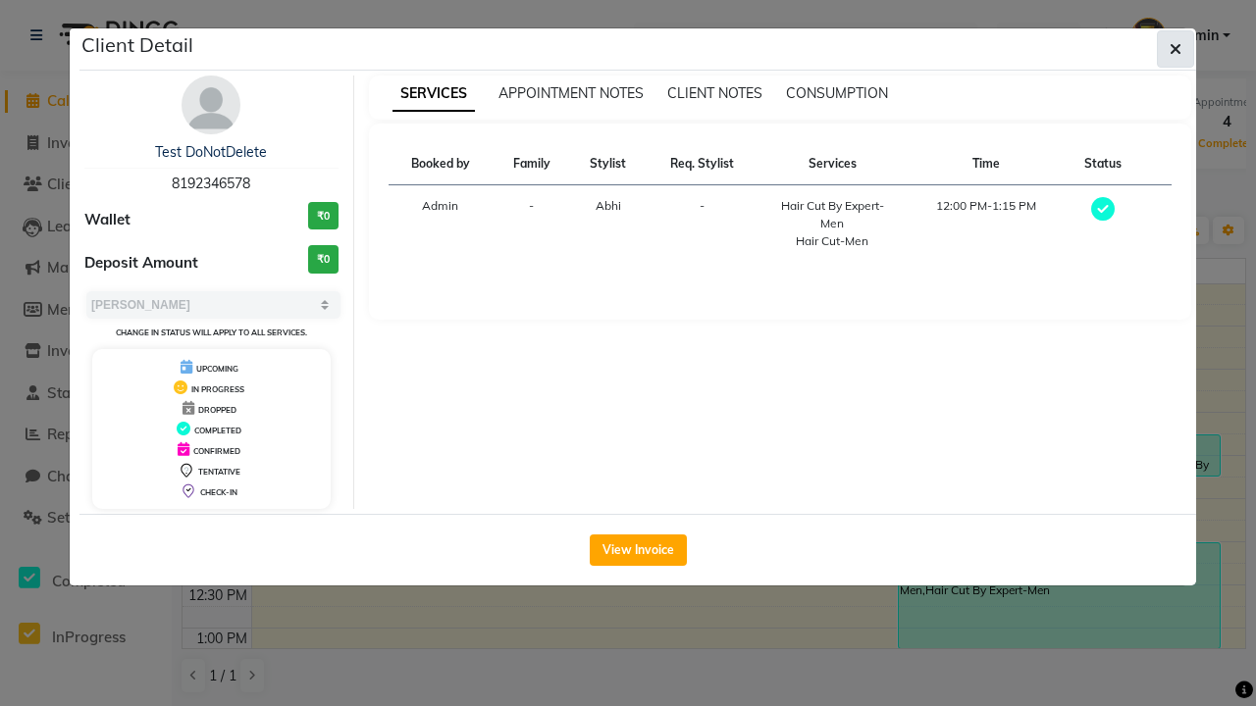
click at [1175, 49] on icon "button" at bounding box center [1175, 49] width 12 height 16
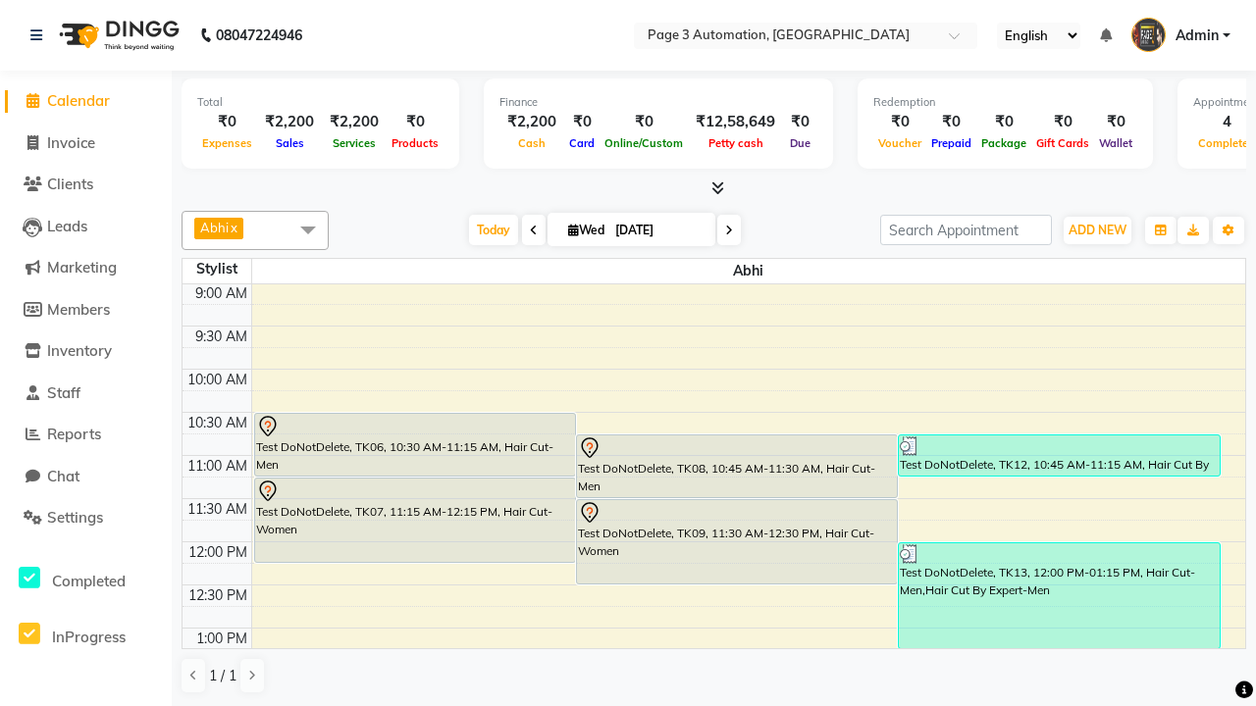
click at [308, 230] on span at bounding box center [307, 229] width 39 height 37
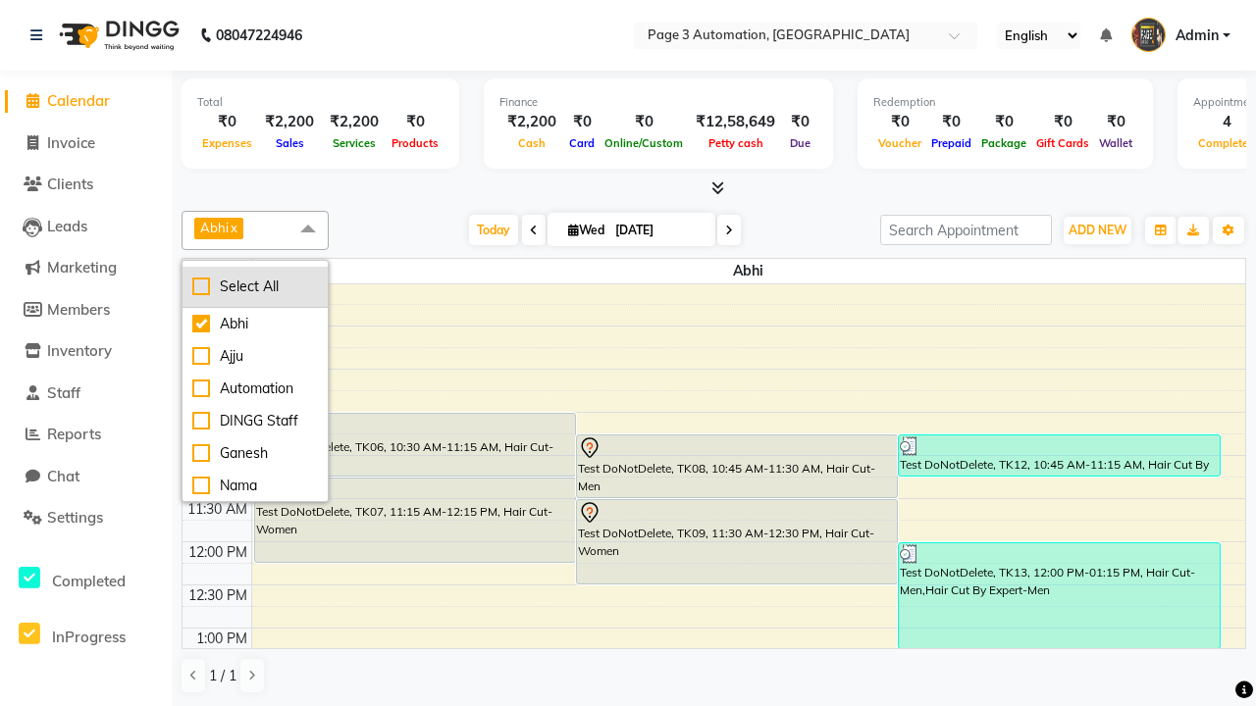
click at [255, 286] on div "Select All" at bounding box center [255, 287] width 126 height 21
checkbox input "true"
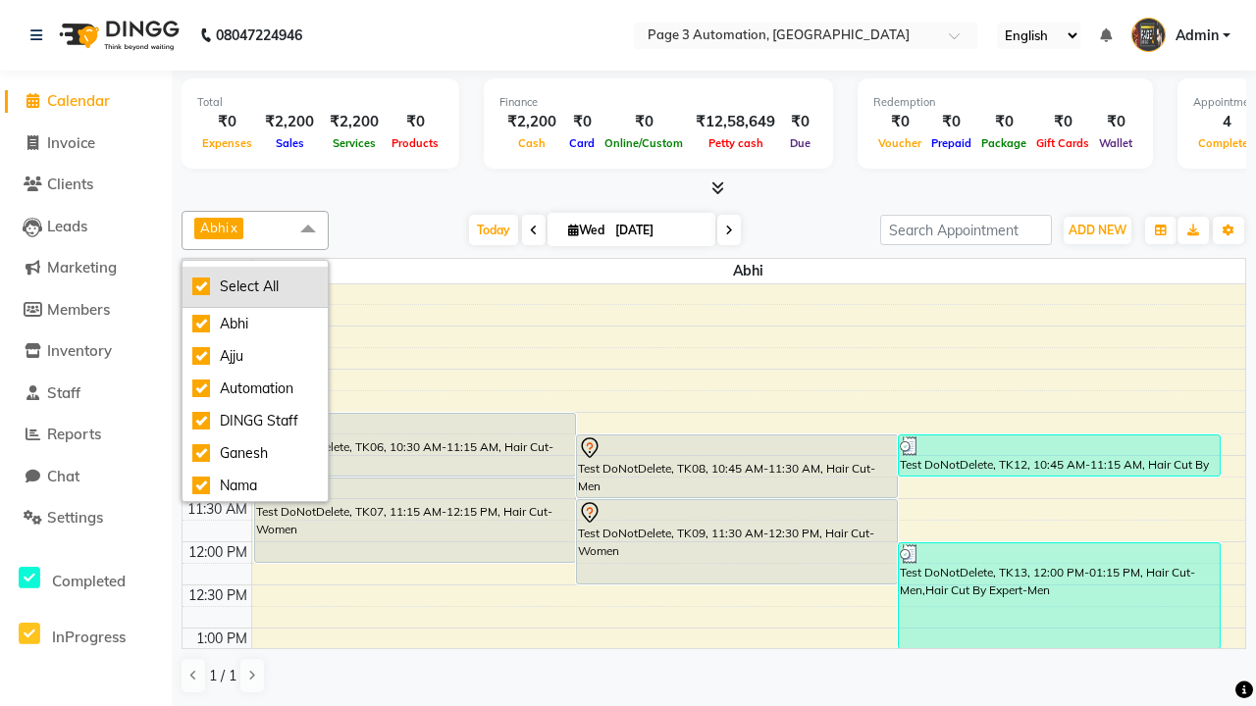
checkbox input "true"
